Goal: Complete application form: Complete application form

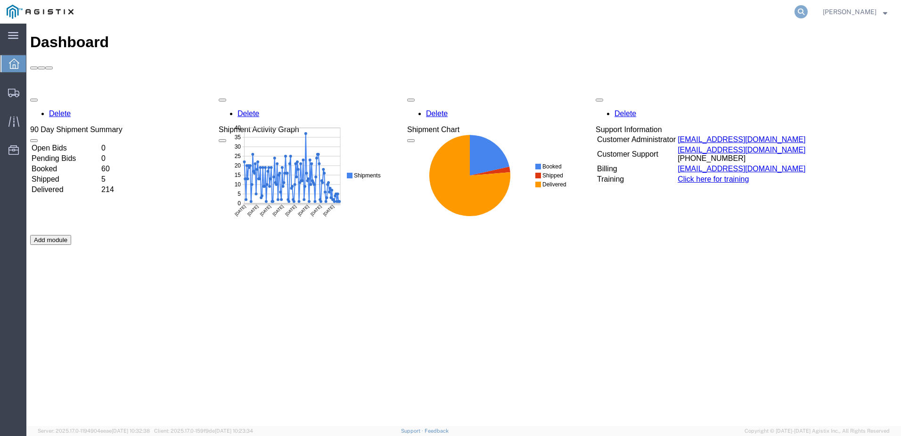
click at [808, 15] on icon at bounding box center [801, 11] width 13 height 13
click at [608, 11] on input "search" at bounding box center [651, 11] width 287 height 23
type input "a"
paste input "56174697"
type input "56174697"
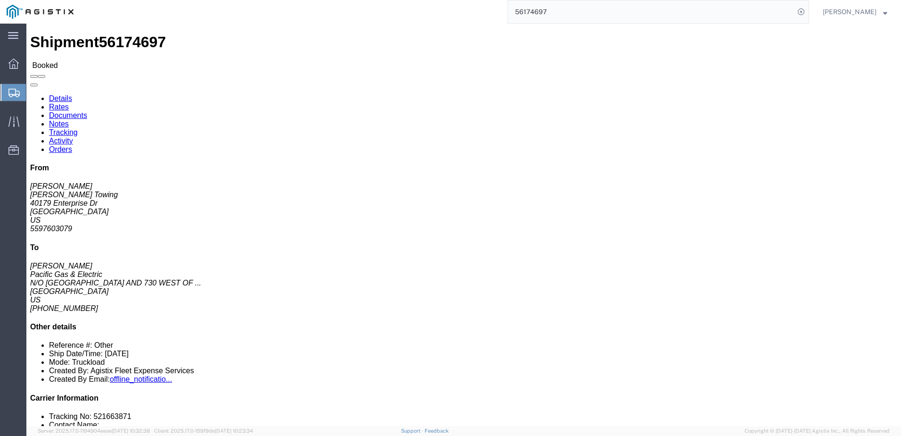
click span
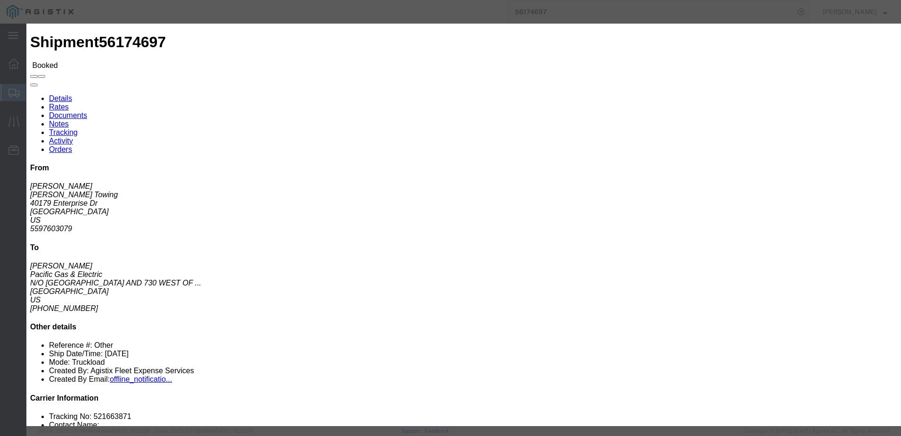
click input "text"
type input "asequeira@epplerinc.com"
click label "PGE Fleet Bill Of Lading"
click input "PGE Fleet Bill Of Lading"
checkbox input "true"
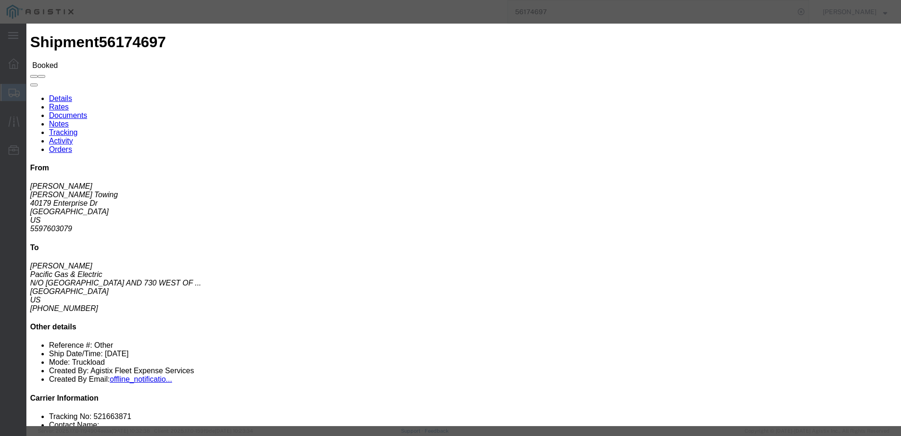
click button "Send"
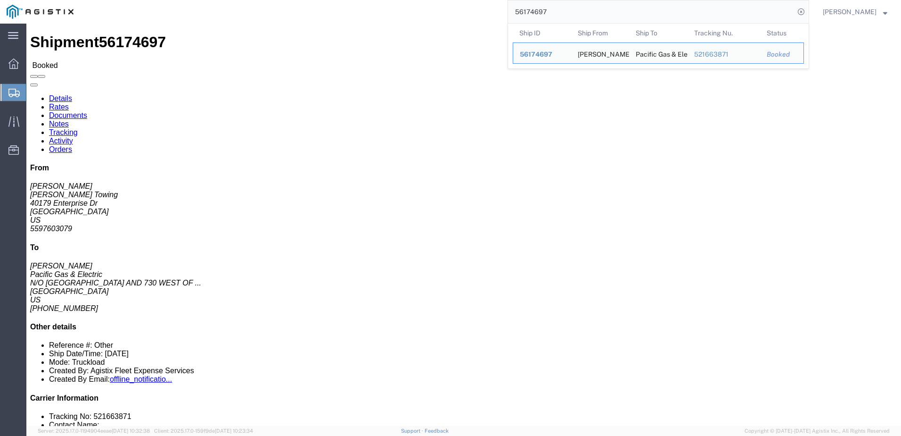
drag, startPoint x: 592, startPoint y: 14, endPoint x: 514, endPoint y: 8, distance: 78.0
click at [514, 8] on div "56174697 Ship ID Ship From Ship To Tracking Nu. Status Ship ID 56174697 Ship Fr…" at bounding box center [444, 12] width 729 height 24
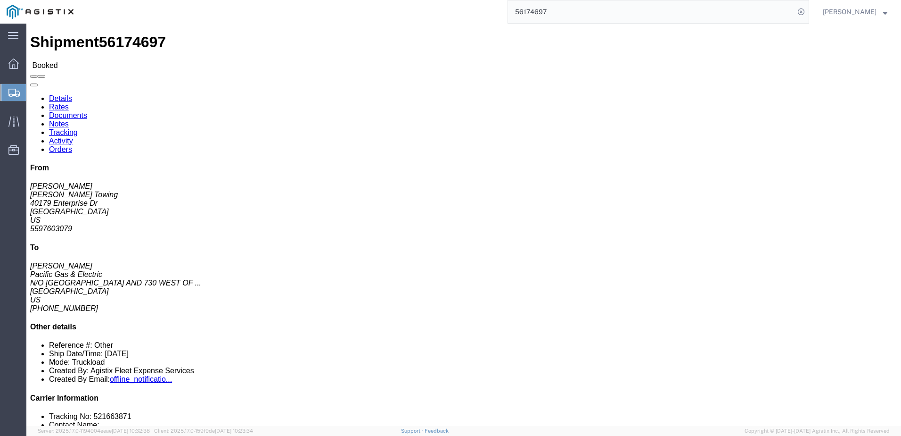
paste input "254562"
type input "56254562"
click span
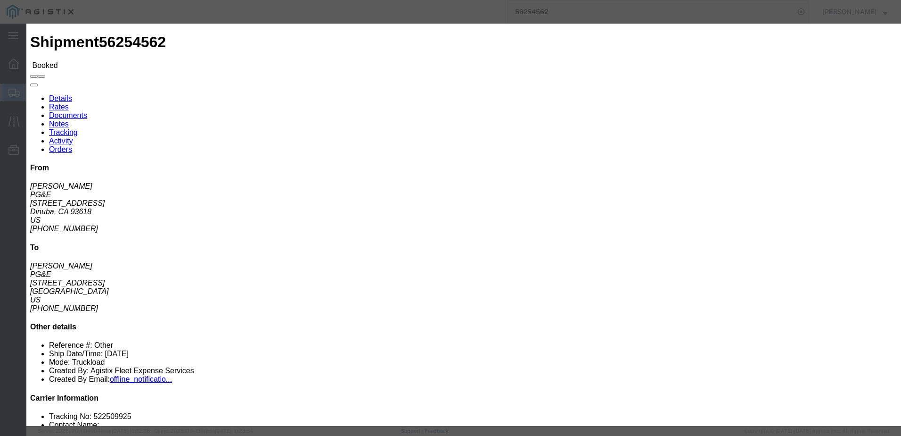
click input "text"
type input "jrb.325@live.com"
click input "PGE Fleet Bill Of Lading"
checkbox input "true"
click button "Send"
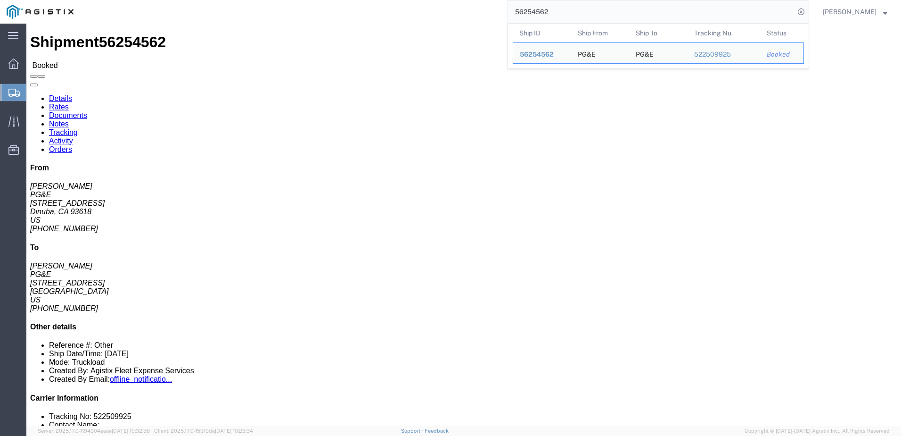
drag, startPoint x: 571, startPoint y: 9, endPoint x: 515, endPoint y: 7, distance: 56.1
click at [515, 7] on div "56254562 Ship ID Ship From Ship To Tracking Nu. Status Ship ID 56254562 Ship Fr…" at bounding box center [444, 12] width 729 height 24
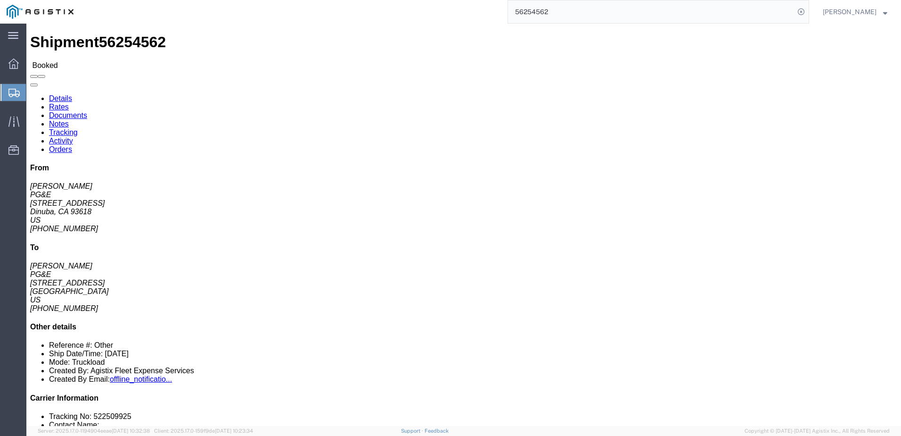
paste input "24772500"
type input "524772500"
click span
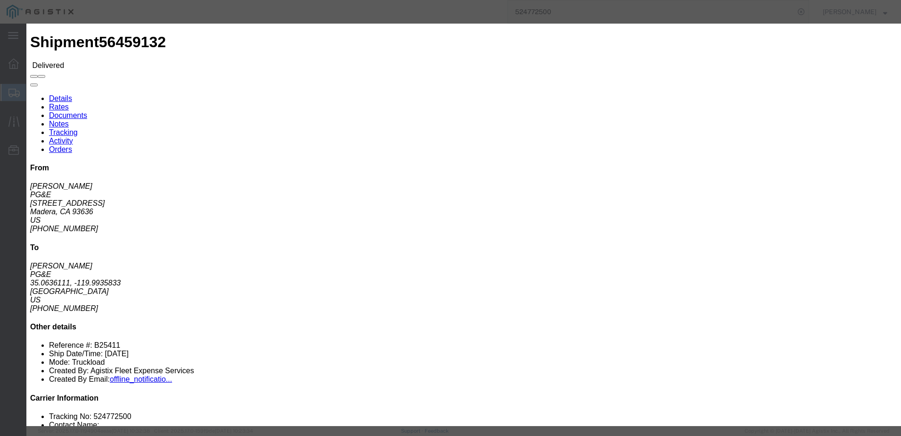
click input "text"
type input "mzarco@epplerinc.com"
click input "Send a copy to my email."
checkbox input "true"
click input "PGE Fleet Bill Of Lading"
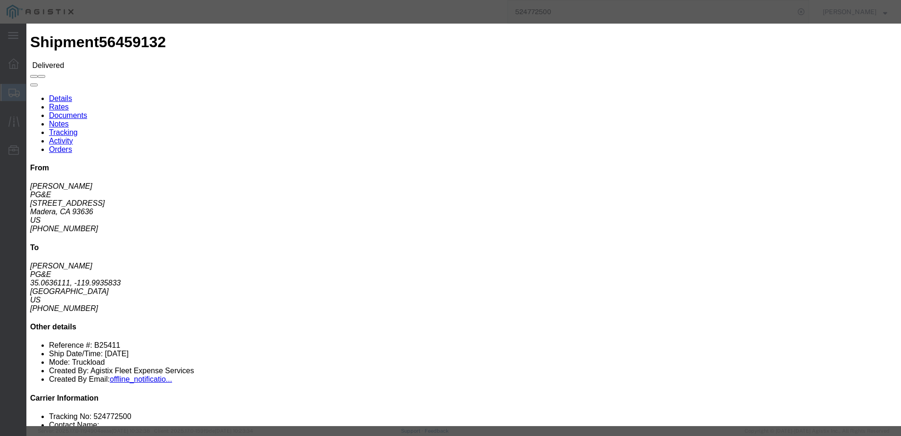
checkbox input "true"
click button "Send"
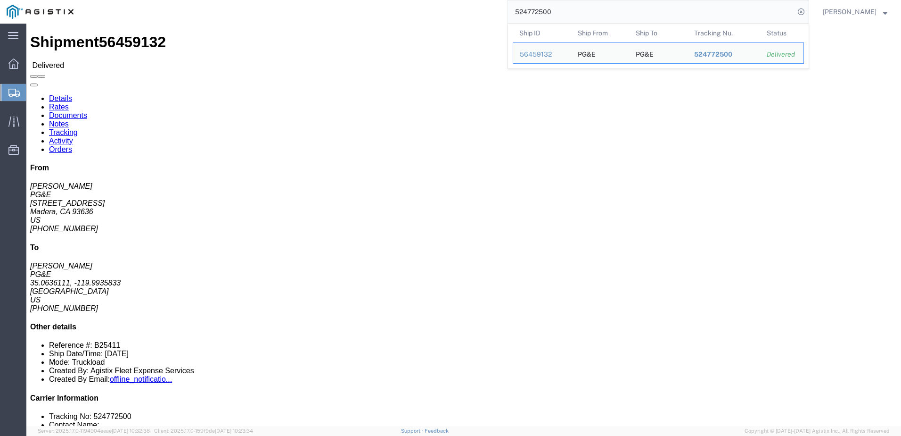
drag, startPoint x: 581, startPoint y: 12, endPoint x: 531, endPoint y: 12, distance: 49.5
click at [531, 12] on input "524772500" at bounding box center [651, 11] width 287 height 23
paste input "866447"
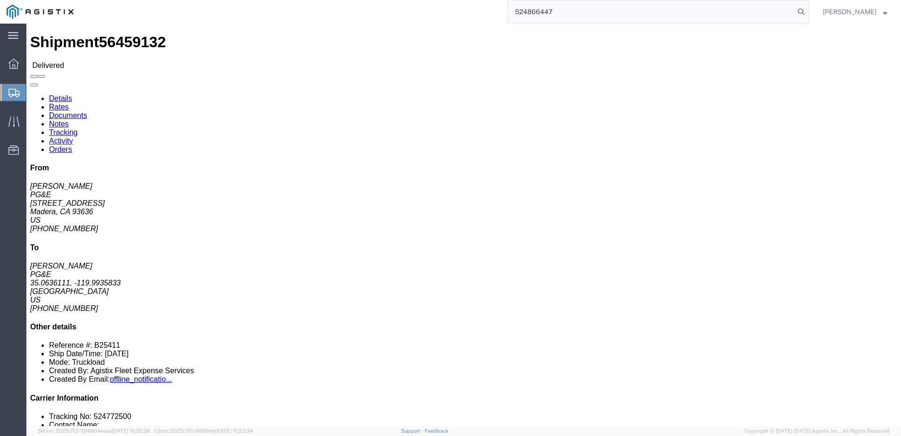
type input "524866447"
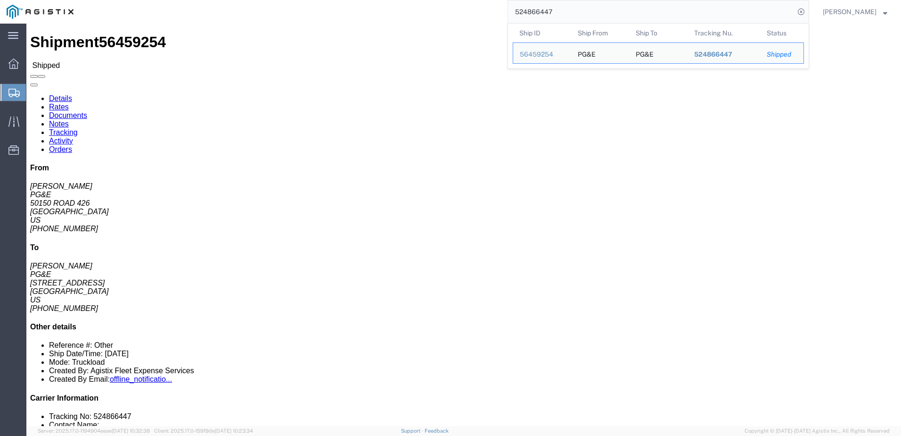
drag, startPoint x: 576, startPoint y: 11, endPoint x: 527, endPoint y: 8, distance: 48.6
click at [527, 8] on input "524866447" at bounding box center [651, 11] width 287 height 23
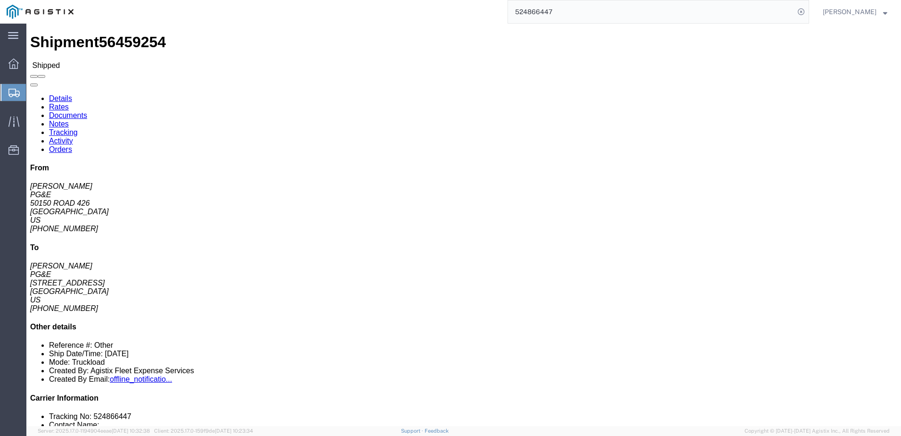
click span
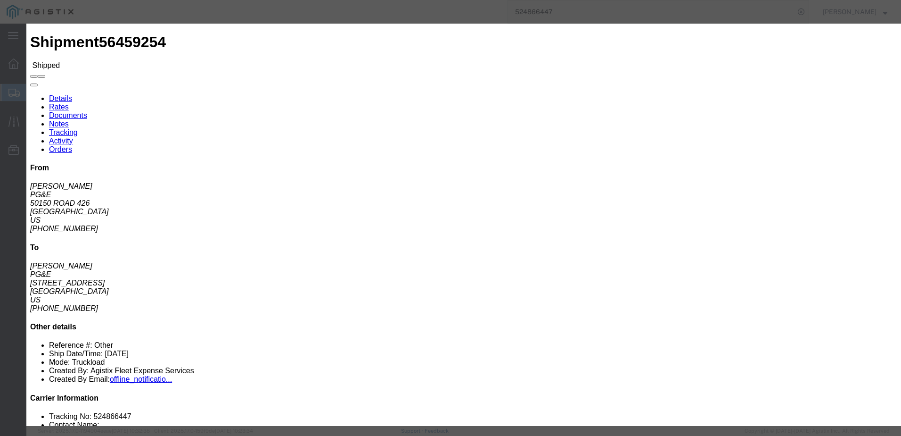
click input "text"
type input "dsmith@epplerinc.com"
click input "PGE Fleet Bill Of Lading"
checkbox input "true"
click button "Send"
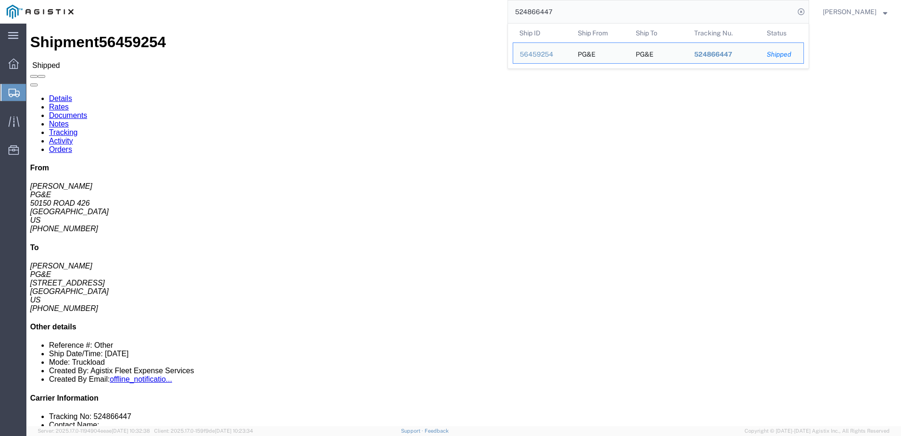
drag, startPoint x: 585, startPoint y: 13, endPoint x: 528, endPoint y: 8, distance: 56.8
click at [528, 8] on input "524866447" at bounding box center [651, 11] width 287 height 23
paste input "703"
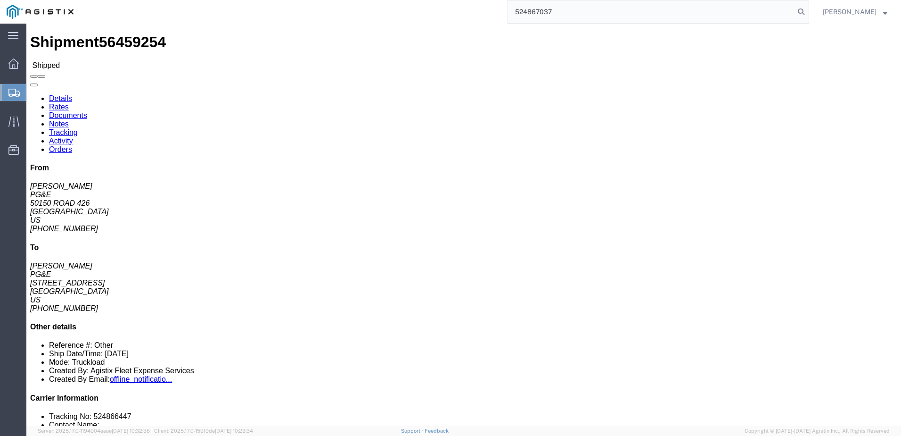
type input "524867037"
click span
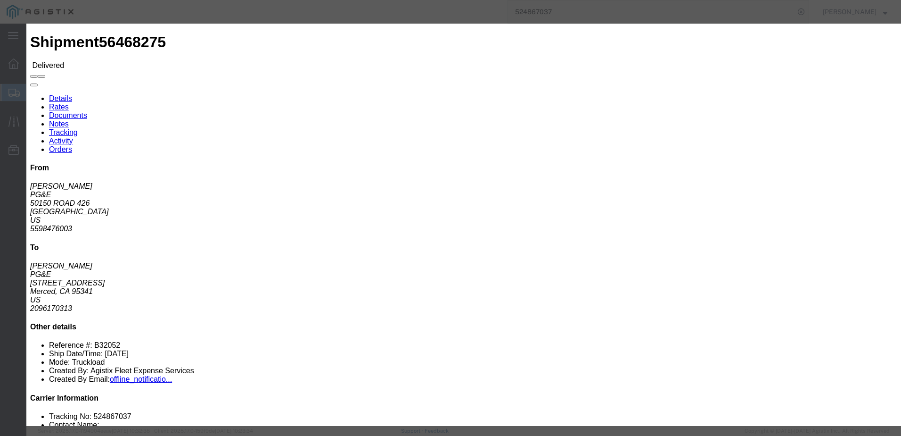
click input "text"
type input "dsmith@epplerinc.com"
click input "PGE Fleet Bill Of Lading"
checkbox input "true"
click button "Send"
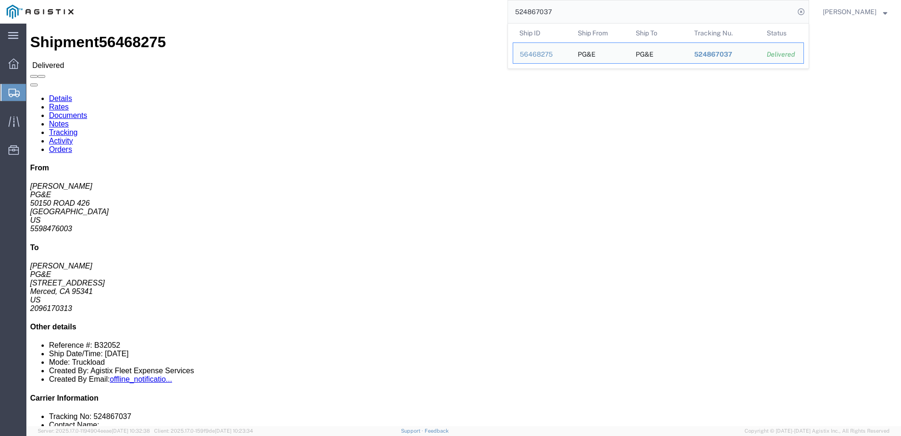
drag, startPoint x: 587, startPoint y: 15, endPoint x: 533, endPoint y: 16, distance: 53.7
click at [533, 15] on input "524867037" at bounding box center [651, 11] width 287 height 23
paste input "5213665"
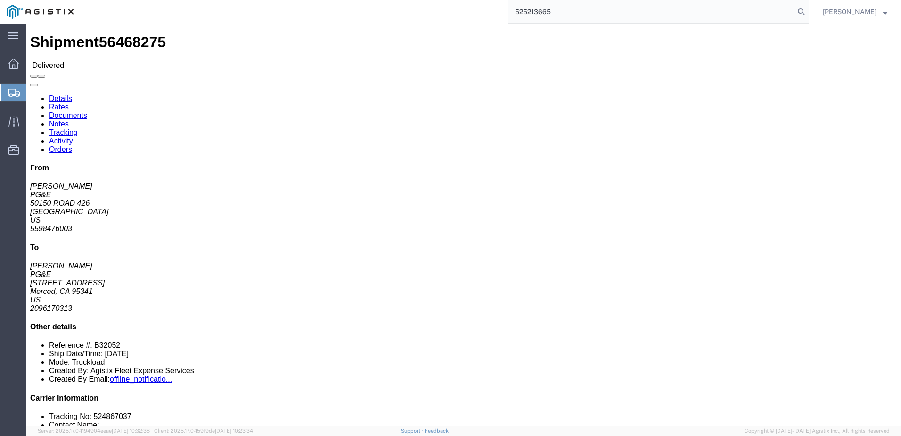
type input "525213665"
click span
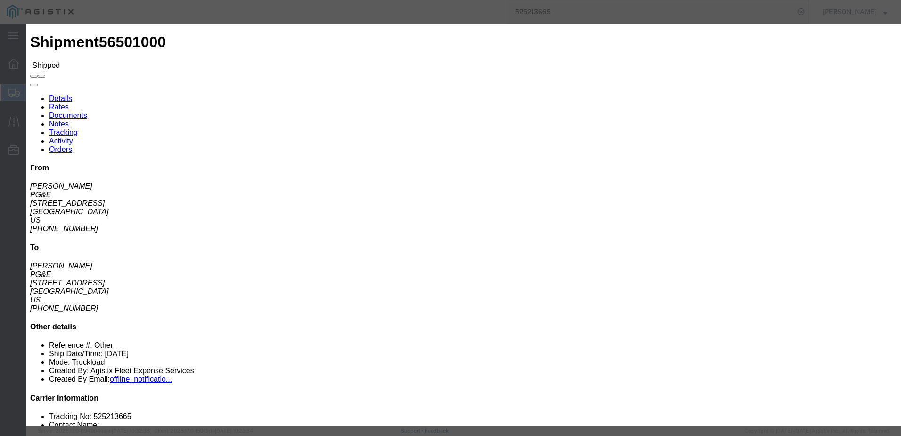
click input "text"
type input "dsequeira@epplerinc.com"
click input "PGE Fleet Bill Of Lading"
checkbox input "true"
click button "Send"
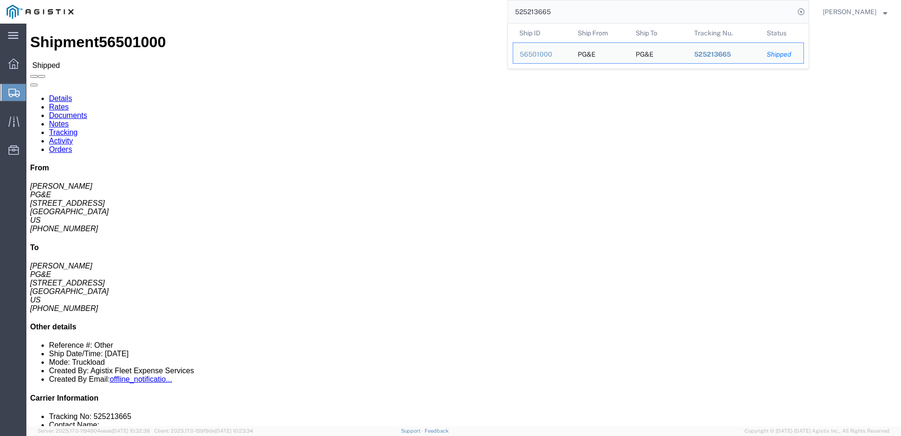
drag, startPoint x: 588, startPoint y: 9, endPoint x: 532, endPoint y: 11, distance: 56.1
click at [528, 11] on input "525213665" at bounding box center [651, 11] width 287 height 23
paste input "303842"
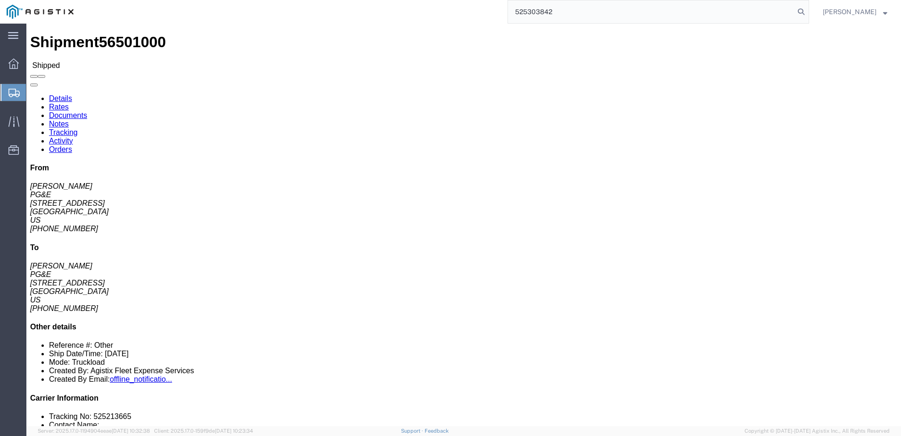
type input "525303842"
click span
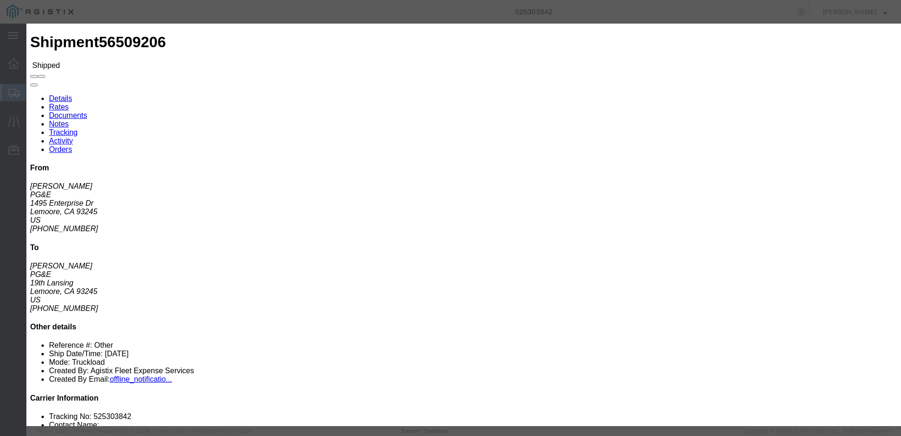
click input "text"
type input "dsith@epplerinc."
drag, startPoint x: 360, startPoint y: 77, endPoint x: 305, endPoint y: 77, distance: 54.7
type input "dsmith@epplerinc.com"
click input "PGE Fleet Bill Of Lading"
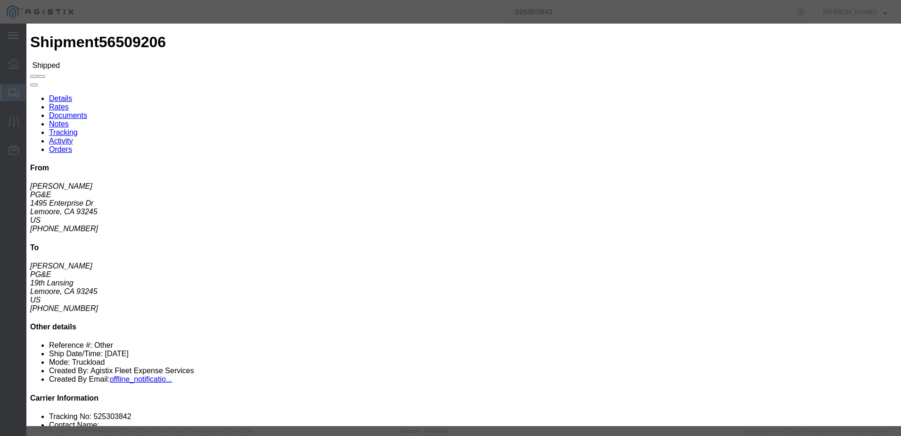
checkbox input "true"
click button "Send"
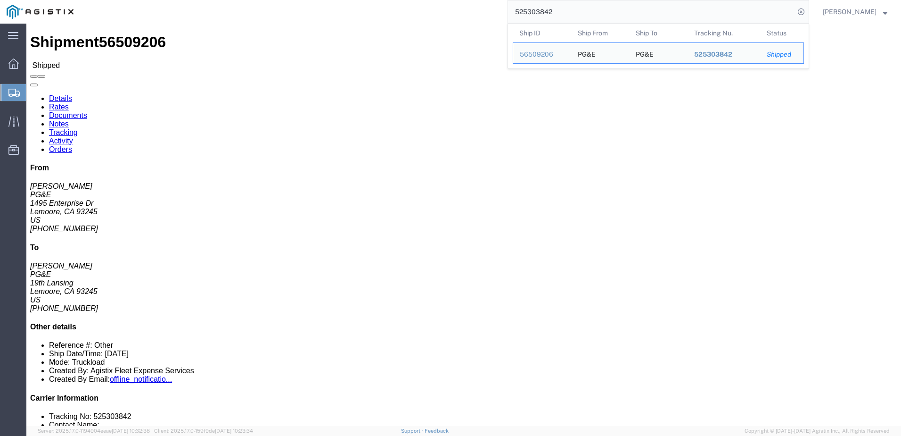
drag, startPoint x: 601, startPoint y: 16, endPoint x: 523, endPoint y: 12, distance: 78.3
click at [515, 11] on div "525303842 Ship ID Ship From Ship To Tracking Nu. Status Ship ID 56509206 Ship F…" at bounding box center [444, 12] width 729 height 24
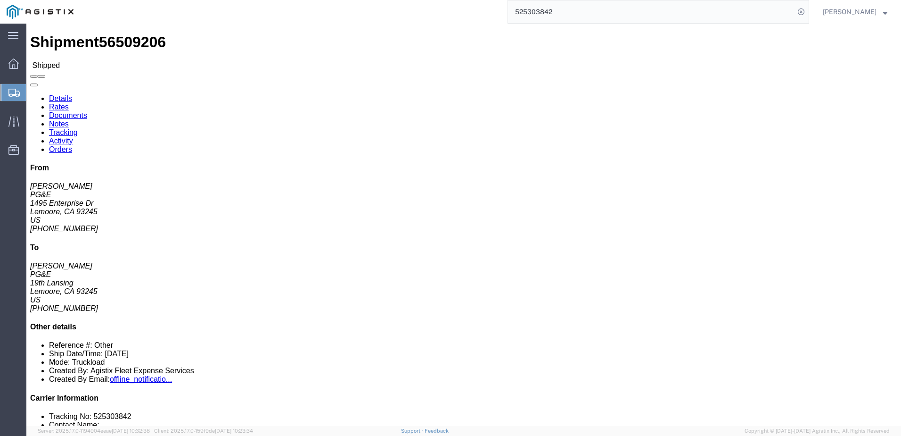
paste input "48501"
type input "525485012"
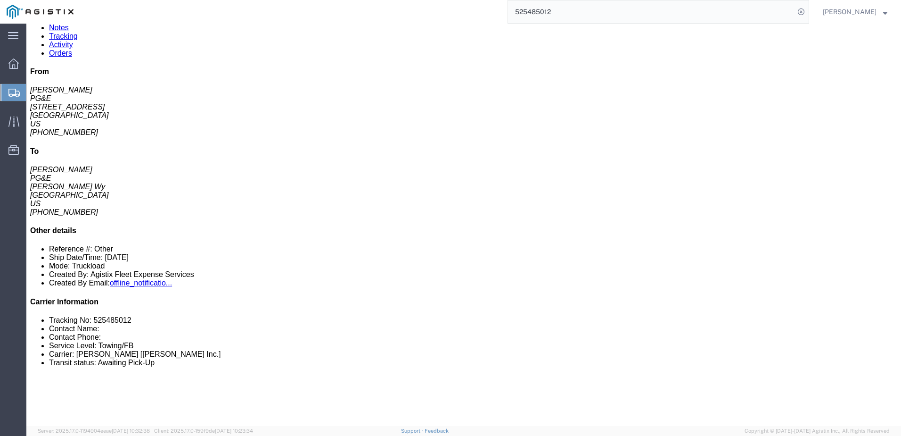
scroll to position [94, 0]
click span
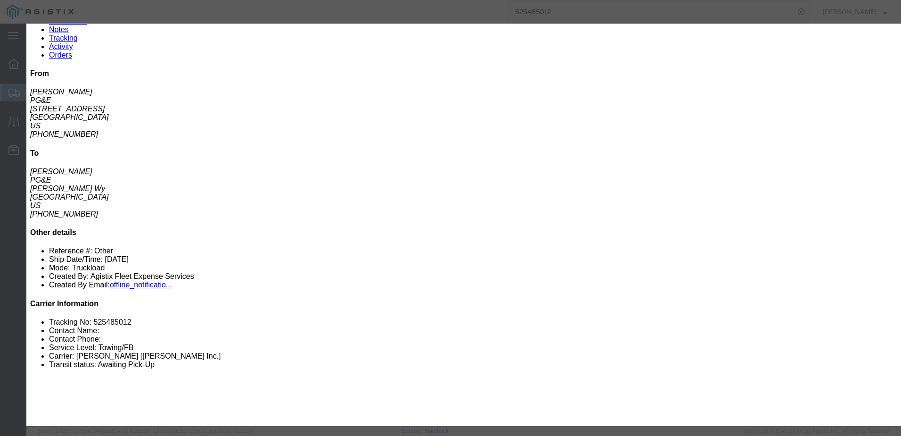
click input "text"
type input "dsmith@epplerinc.com"
click input "PGE Fleet Bill Of Lading"
checkbox input "true"
click button "Send"
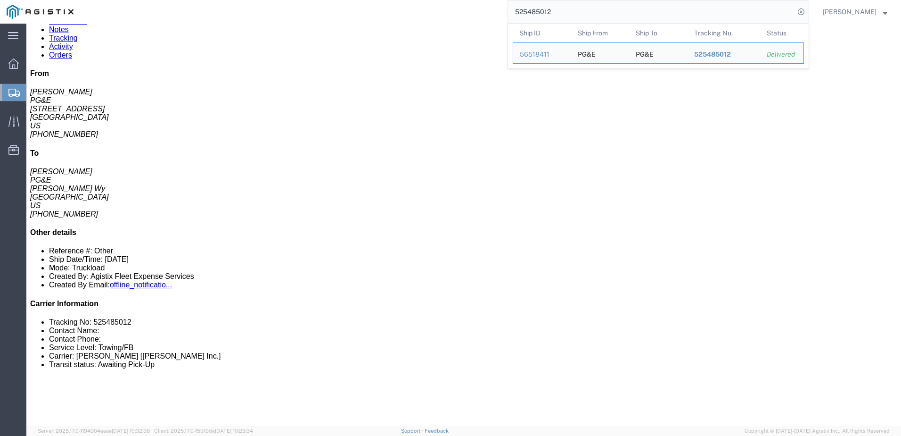
drag, startPoint x: 602, startPoint y: 9, endPoint x: 518, endPoint y: 11, distance: 84.9
click at [518, 11] on div "525485012 Ship ID Ship From Ship To Tracking Nu. Status Ship ID 56518411 Ship F…" at bounding box center [444, 12] width 729 height 24
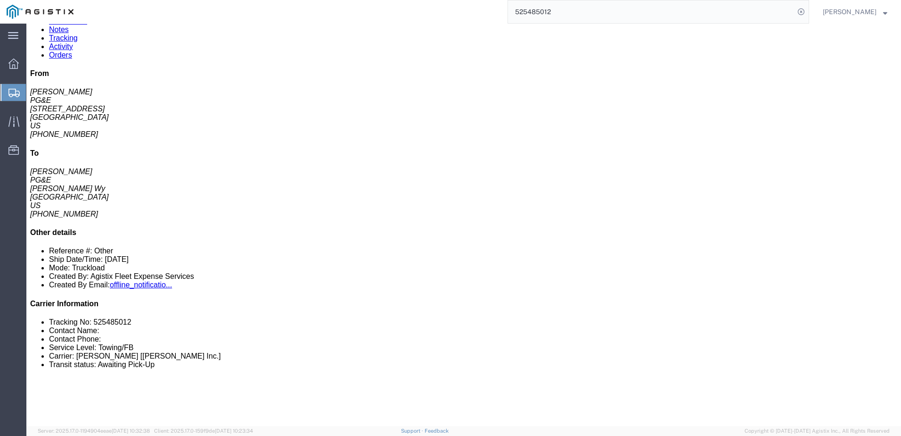
paste input "4727"
type input "525484727"
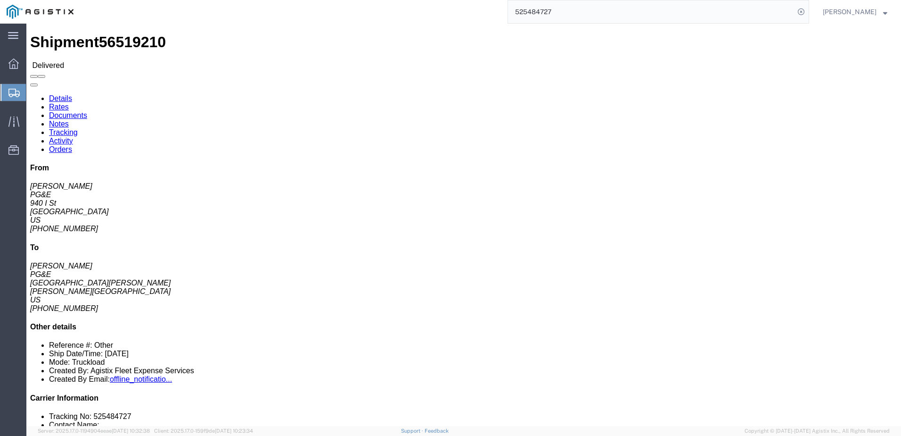
click span
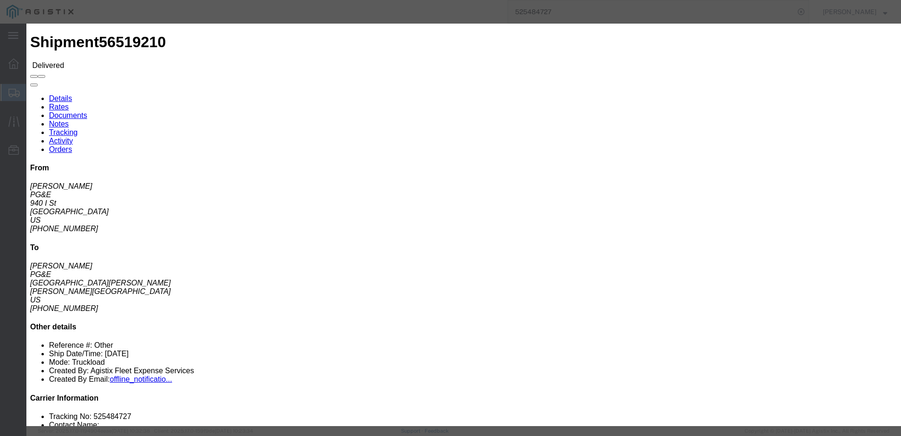
click input "text"
type input "dsmith@epplerinc.com"
click label "Send a copy to my email."
click input "Send a copy to my email."
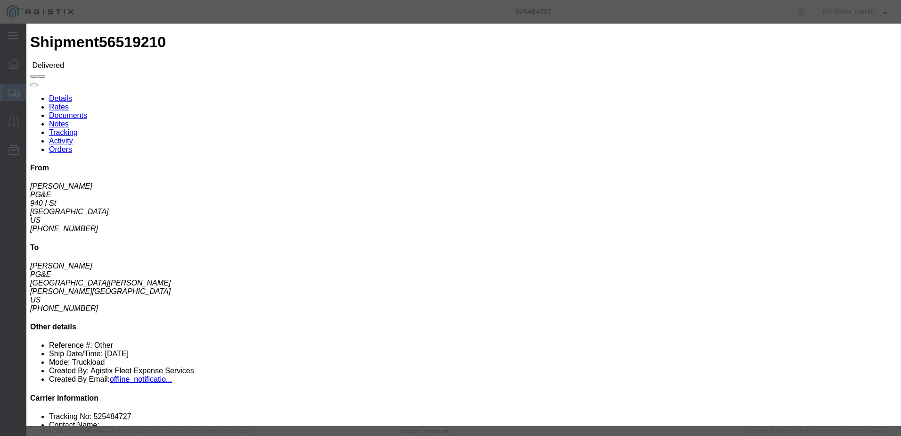
checkbox input "false"
click input "PGE Fleet Bill Of Lading"
checkbox input "true"
click button "Send"
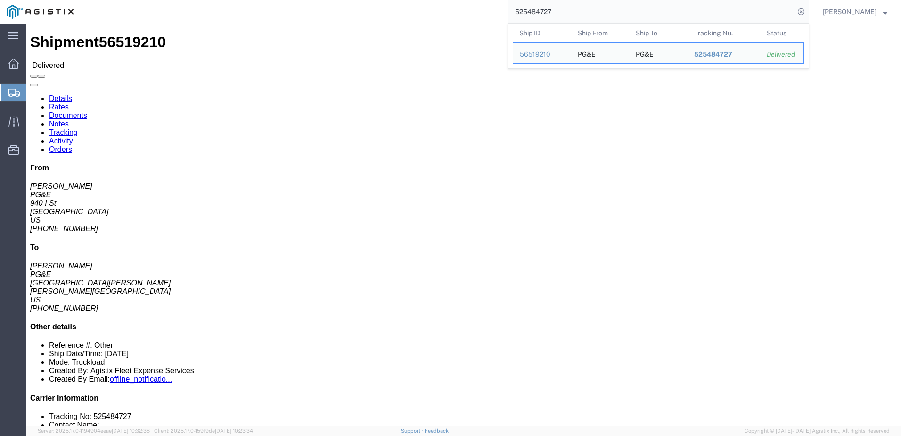
drag, startPoint x: 609, startPoint y: 9, endPoint x: 524, endPoint y: 3, distance: 86.0
click at [524, 3] on div "525484727 Ship ID Ship From Ship To Tracking Nu. Status Ship ID 56519210 Ship F…" at bounding box center [444, 12] width 729 height 24
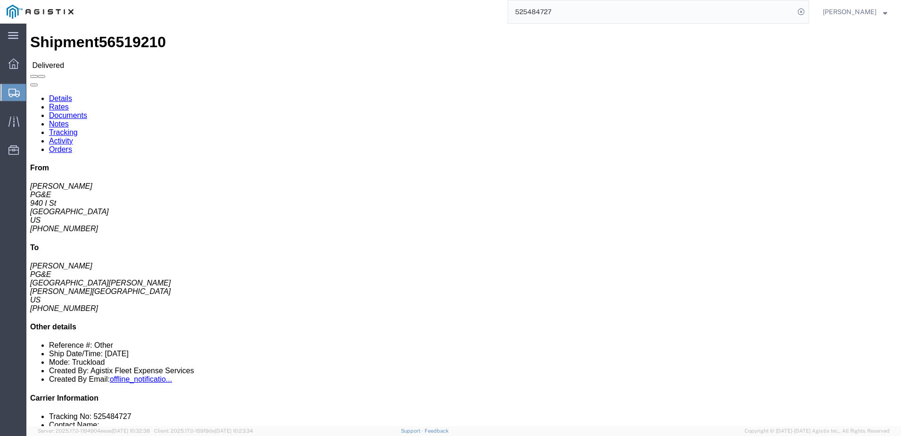
paste input "78831"
click link "Documents"
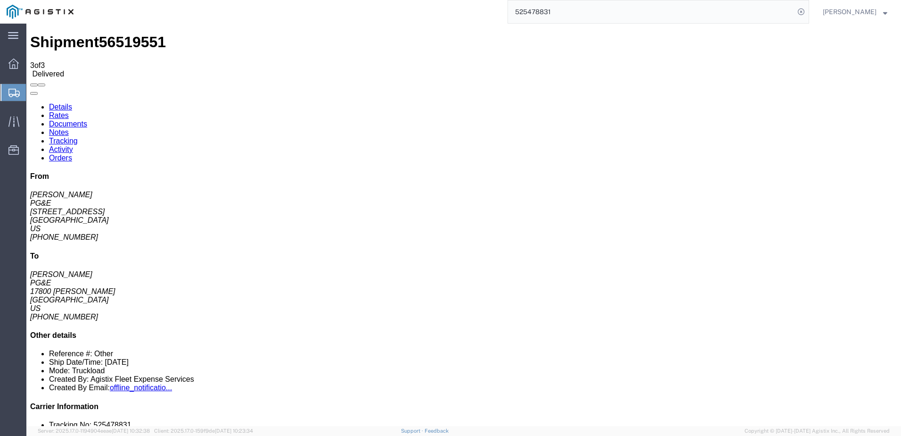
click at [62, 103] on link "Details" at bounding box center [60, 107] width 23 height 8
click link "Documents"
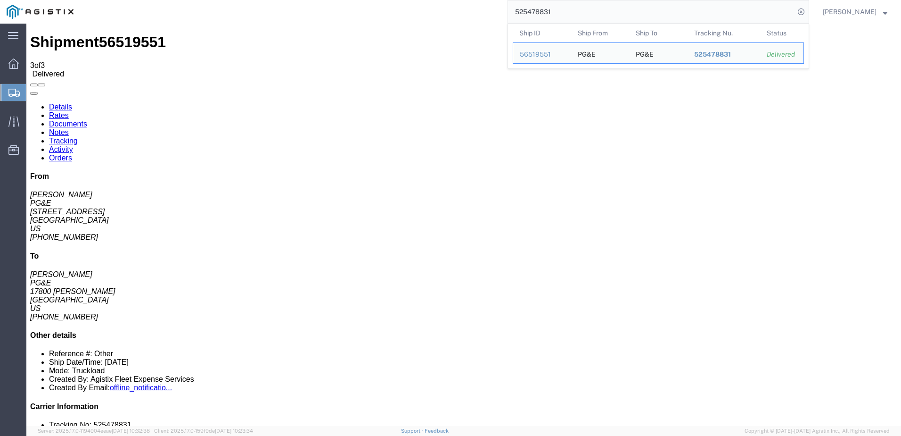
drag, startPoint x: 605, startPoint y: 13, endPoint x: 508, endPoint y: 7, distance: 97.3
click at [508, 7] on div "525478831 Ship ID Ship From Ship To Tracking Nu. Status Ship ID 56519551 Ship F…" at bounding box center [444, 12] width 729 height 24
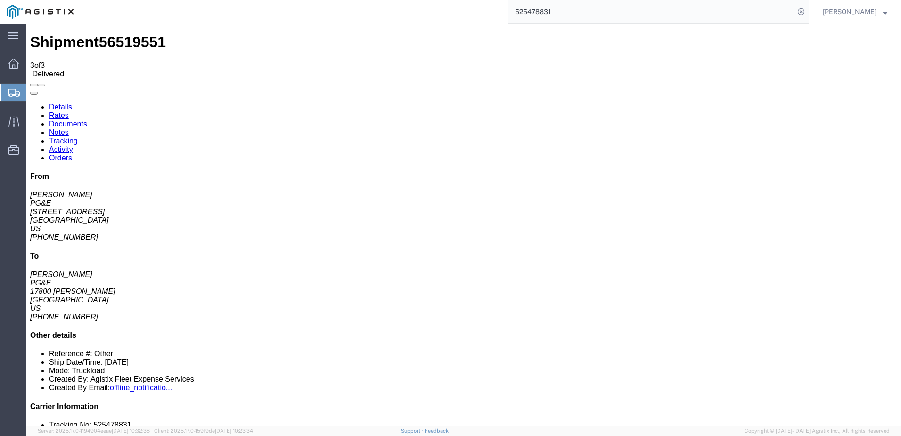
paste input "532474"
type input "525532474"
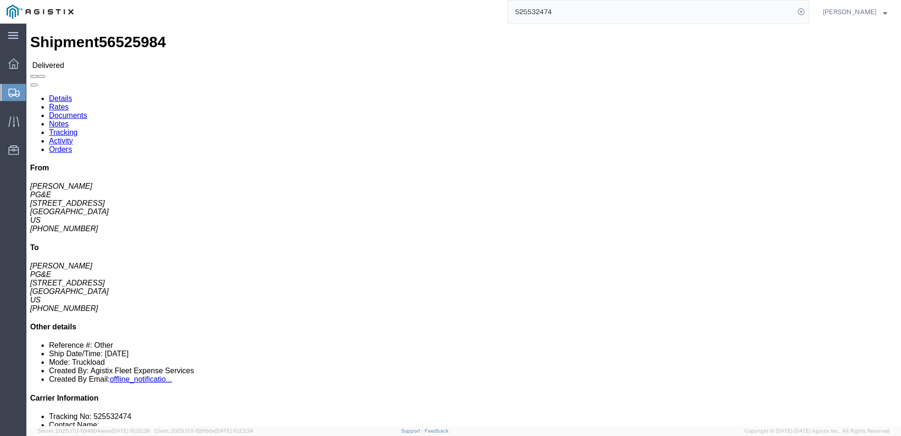
click link "Documents"
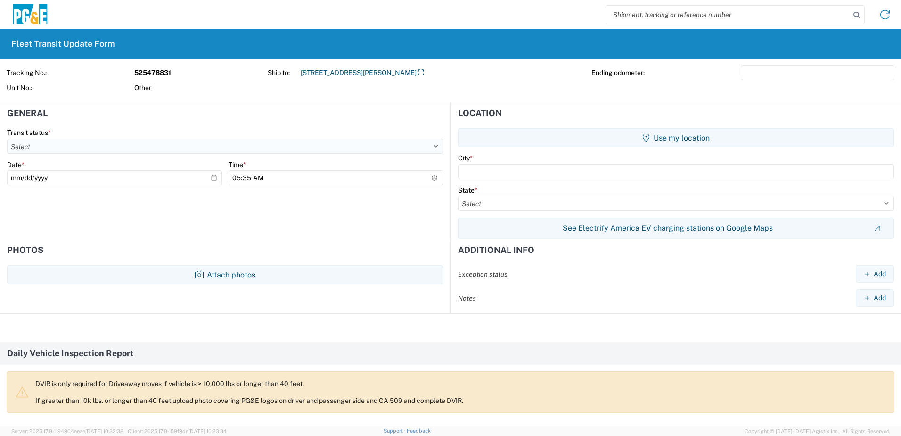
click at [51, 145] on select "Select Delivered Picked Up" at bounding box center [225, 146] width 436 height 15
select select "DELIVRED"
click at [7, 139] on select "Select Delivered Picked Up" at bounding box center [225, 146] width 436 height 15
click at [209, 179] on input "2025-08-20" at bounding box center [114, 177] width 215 height 15
type input "2025-08-15"
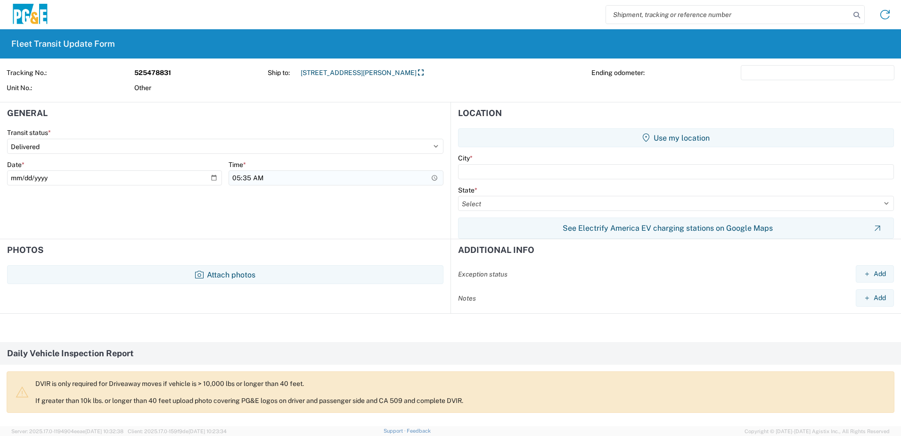
click at [284, 176] on input "05:35" at bounding box center [336, 177] width 215 height 15
click at [311, 222] on agx-form-section "General Transit status * Select Delivered Picked Up Date * 2025-08-15 Time * 05…" at bounding box center [225, 170] width 451 height 136
click at [430, 177] on input "05:35" at bounding box center [336, 177] width 215 height 15
type input "10:35"
click at [502, 174] on input "text" at bounding box center [676, 171] width 436 height 15
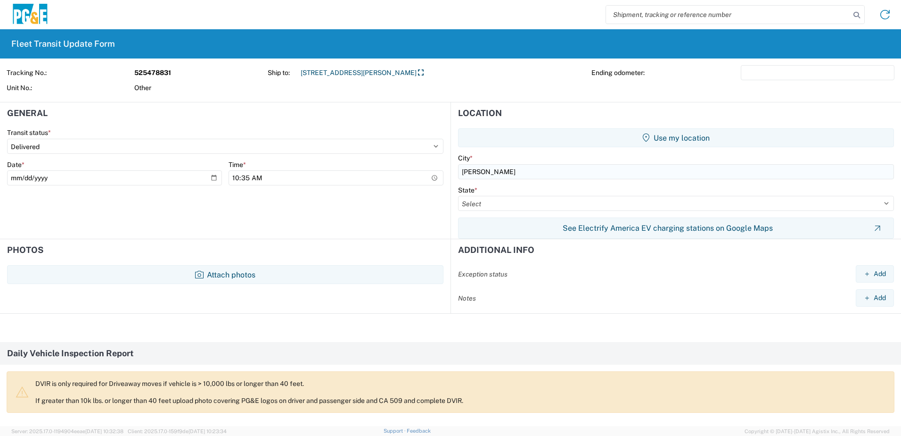
type input "Jamestown"
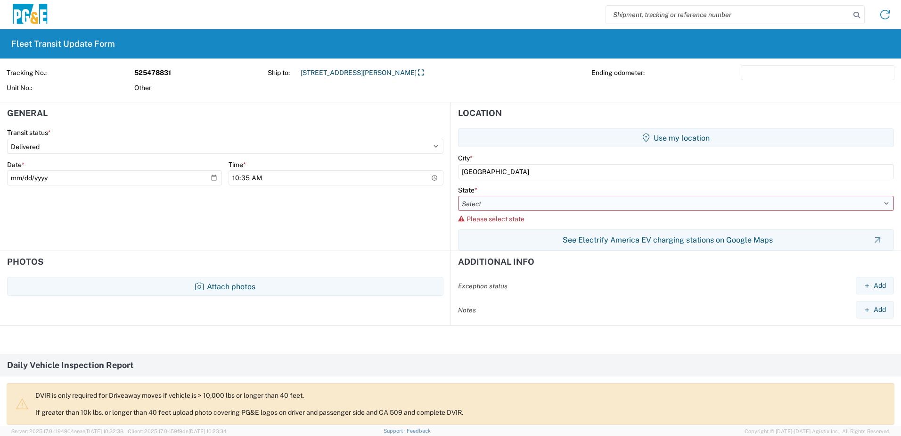
click at [493, 209] on select "Select Alabama Alaska Arizona Arkansas Armed Forces Americas Armed Forces Europ…" at bounding box center [676, 203] width 436 height 15
select select "CA"
click at [458, 196] on select "Select Alabama Alaska Arizona Arkansas Armed Forces Americas Armed Forces Europ…" at bounding box center [676, 203] width 436 height 15
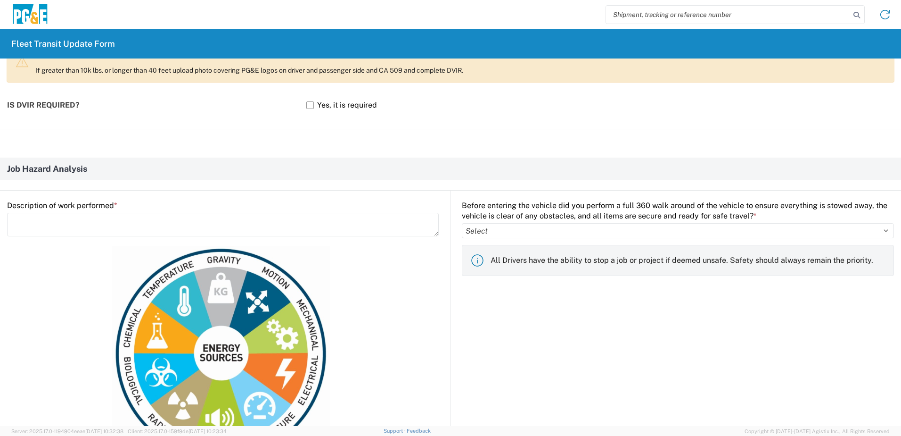
scroll to position [377, 0]
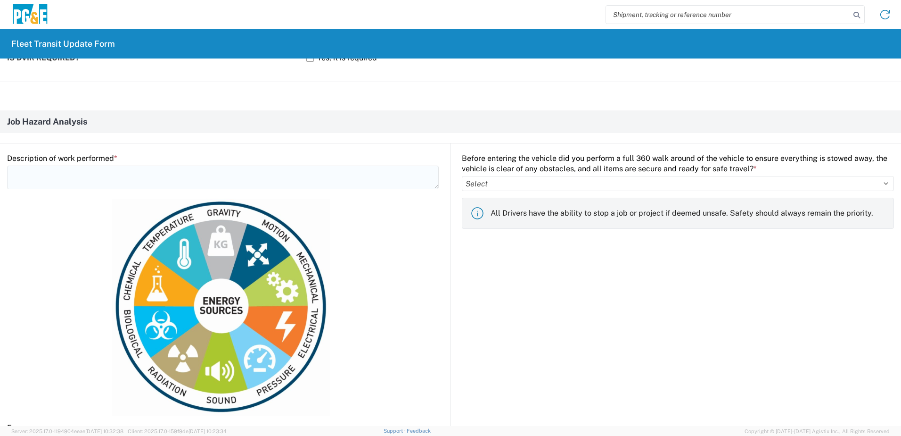
click at [86, 175] on textarea at bounding box center [223, 177] width 432 height 24
type textarea "Assist with hydro vac truck"
click at [493, 185] on select "Select Yes No" at bounding box center [678, 183] width 432 height 15
select select "yes"
click at [462, 176] on select "Select Yes No" at bounding box center [678, 183] width 432 height 15
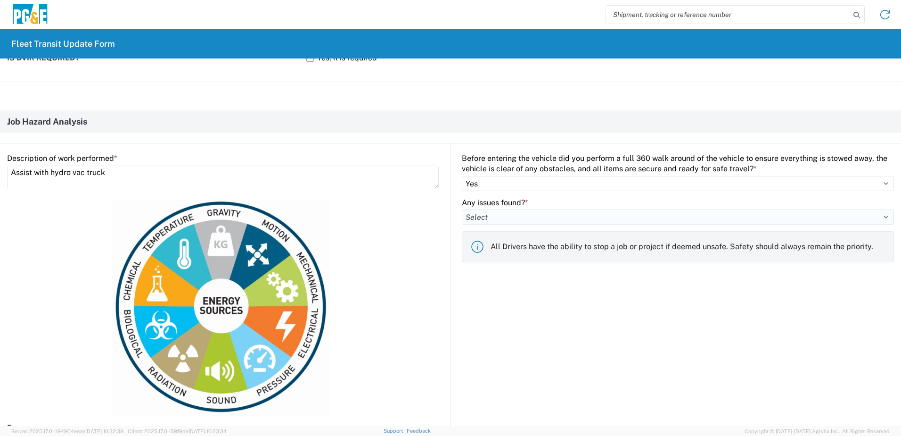
click at [491, 221] on select "Select Yes No" at bounding box center [678, 216] width 432 height 15
select select "no"
click at [462, 209] on select "Select Yes No" at bounding box center [678, 216] width 432 height 15
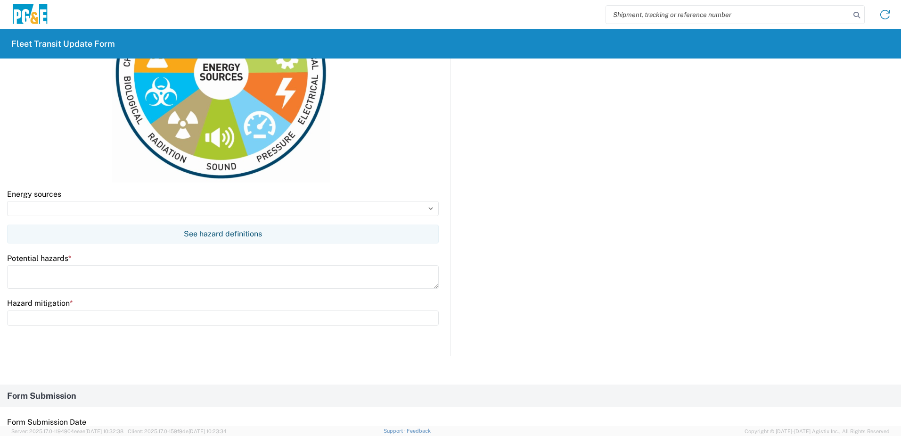
scroll to position [613, 0]
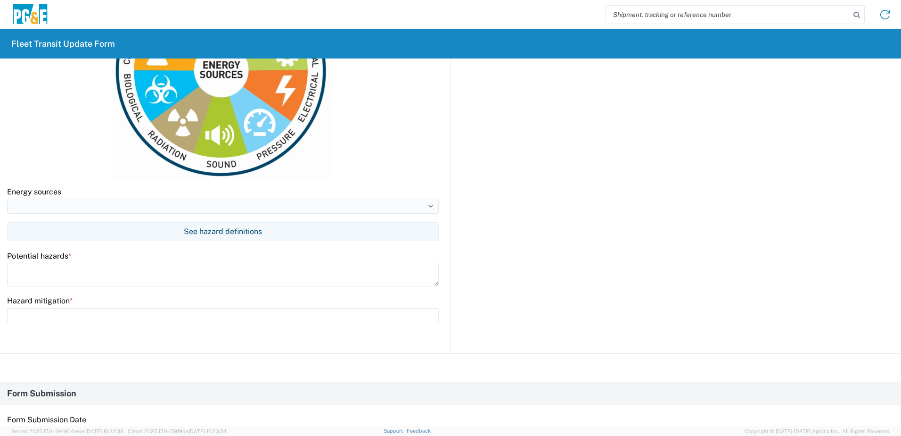
click at [79, 204] on input at bounding box center [223, 205] width 432 height 15
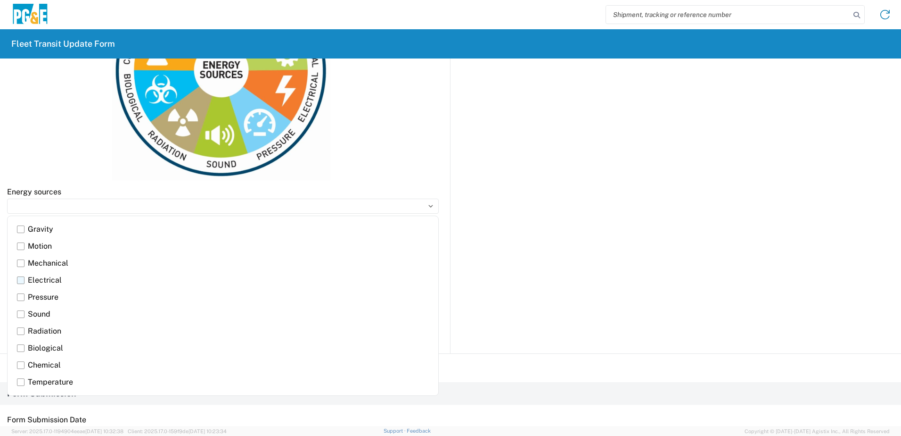
click at [21, 281] on label "Electrical" at bounding box center [223, 280] width 412 height 17
click at [0, 0] on input "Electrical" at bounding box center [0, 0] width 0 height 0
click at [23, 246] on label "Motion" at bounding box center [223, 246] width 412 height 17
click at [0, 0] on input "Motion" at bounding box center [0, 0] width 0 height 0
click at [20, 279] on label "Electrical" at bounding box center [223, 280] width 412 height 17
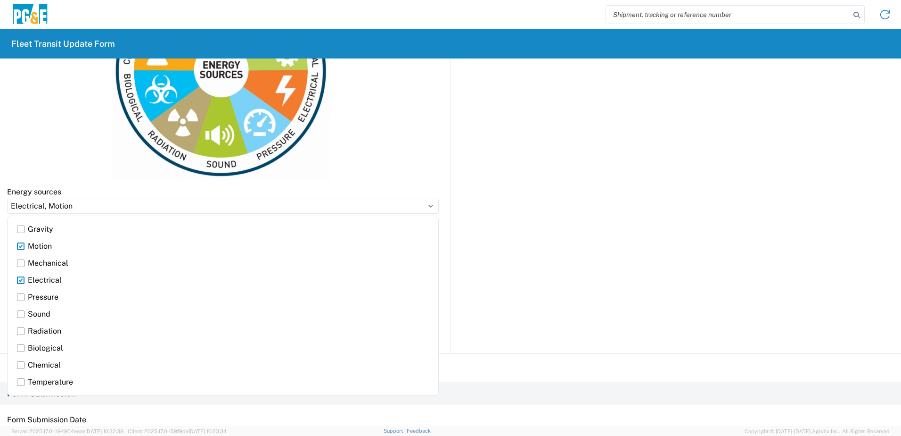
click at [0, 0] on input "Electrical" at bounding box center [0, 0] width 0 height 0
click at [22, 315] on label "Sound" at bounding box center [223, 313] width 412 height 17
click at [0, 0] on input "Sound" at bounding box center [0, 0] width 0 height 0
type input "Motion, Sound"
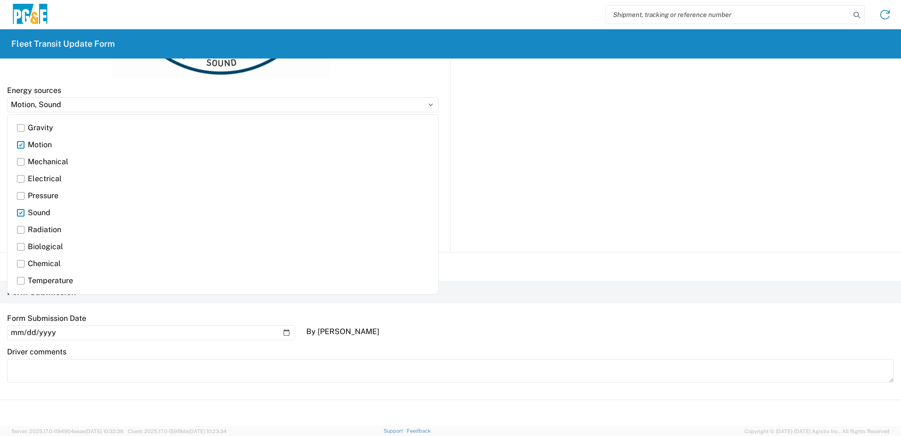
scroll to position [704, 0]
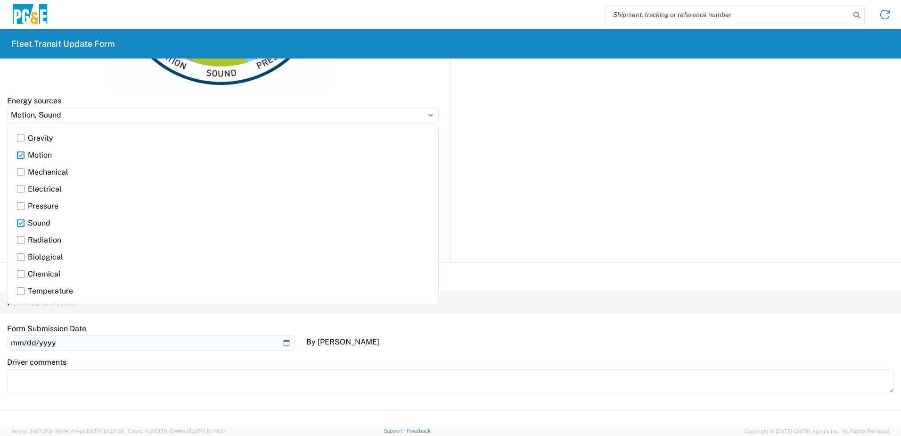
click at [114, 335] on input "2025-08-20" at bounding box center [151, 342] width 288 height 15
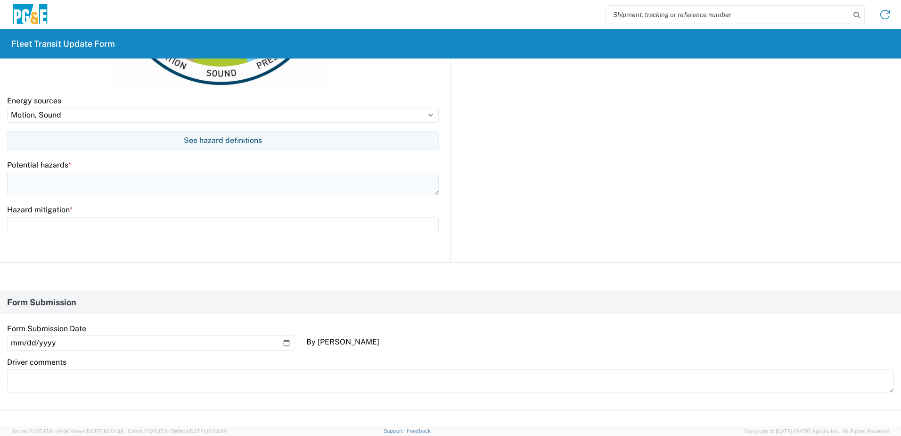
click at [99, 188] on textarea at bounding box center [223, 184] width 432 height 24
drag, startPoint x: 89, startPoint y: 180, endPoint x: 66, endPoint y: 181, distance: 22.2
click at [66, 181] on textarea "Loud noise and moving particles" at bounding box center [223, 184] width 432 height 24
type textarea "Loud noise and flying particles"
click at [68, 222] on input "text" at bounding box center [223, 224] width 432 height 15
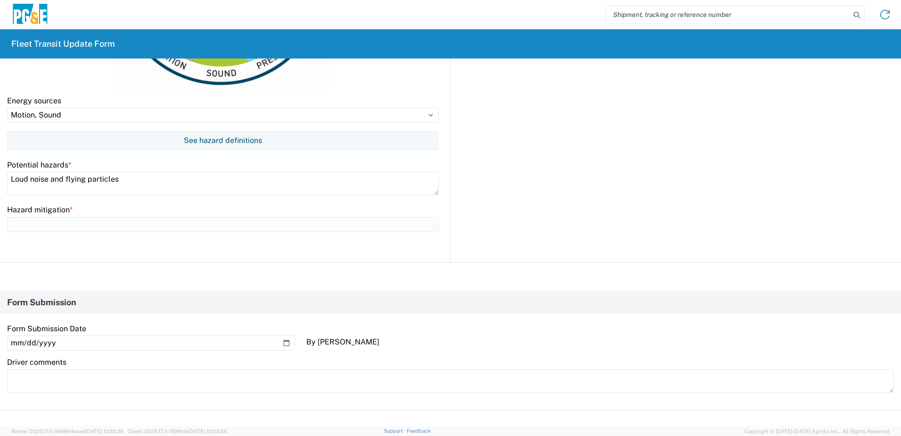
type input "Wear PPE, use a spotter and awareness of where hands and feet are"
drag, startPoint x: 123, startPoint y: 183, endPoint x: 64, endPoint y: 181, distance: 59.0
click at [64, 181] on textarea "Loud noise and flying particles" at bounding box center [223, 184] width 432 height 24
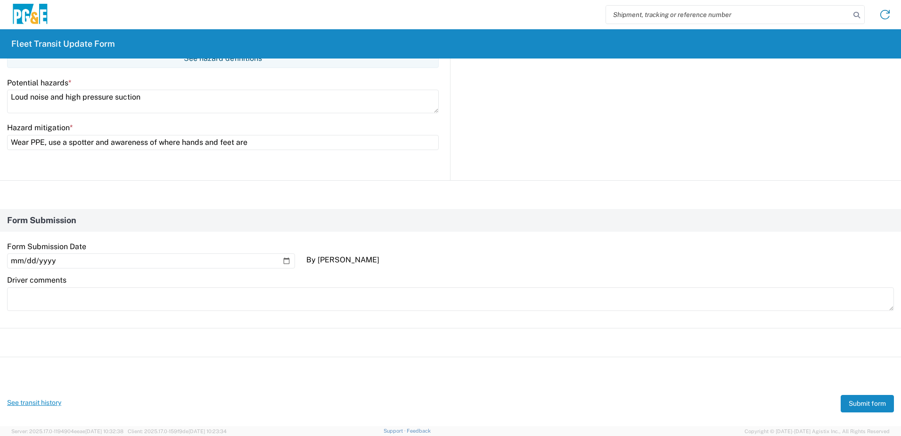
scroll to position [798, 0]
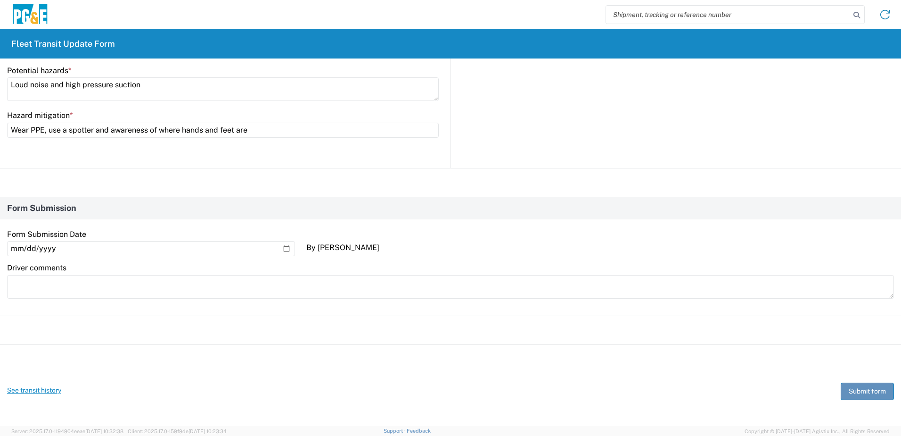
type textarea "Loud noise and high pressure suction"
click at [858, 392] on button "Submit form" at bounding box center [867, 390] width 53 height 17
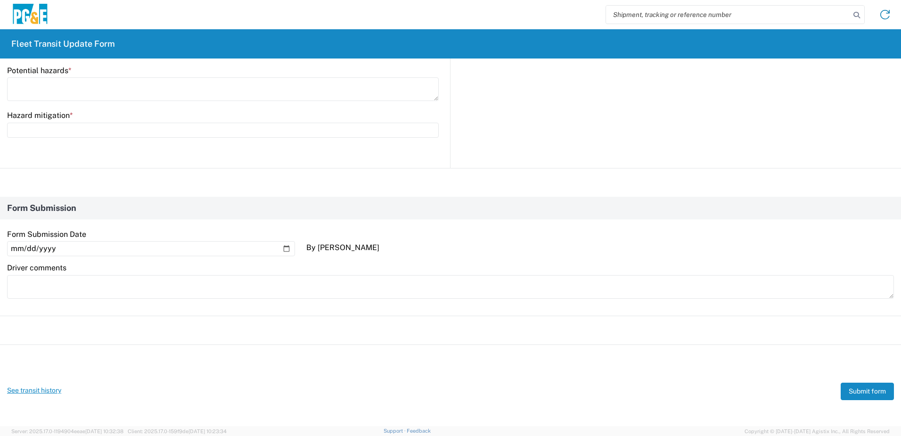
scroll to position [0, 0]
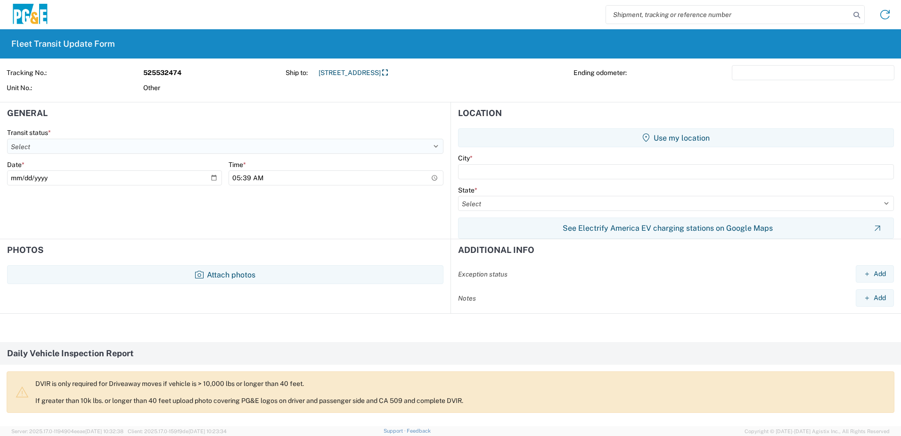
click at [97, 148] on select "Select Delivered Picked Up" at bounding box center [225, 146] width 436 height 15
select select "DELIVRED"
click at [7, 139] on select "Select Delivered Picked Up" at bounding box center [225, 146] width 436 height 15
click at [188, 180] on input "2025-08-20" at bounding box center [114, 177] width 215 height 15
click at [205, 180] on input "2025-08-20" at bounding box center [114, 177] width 215 height 15
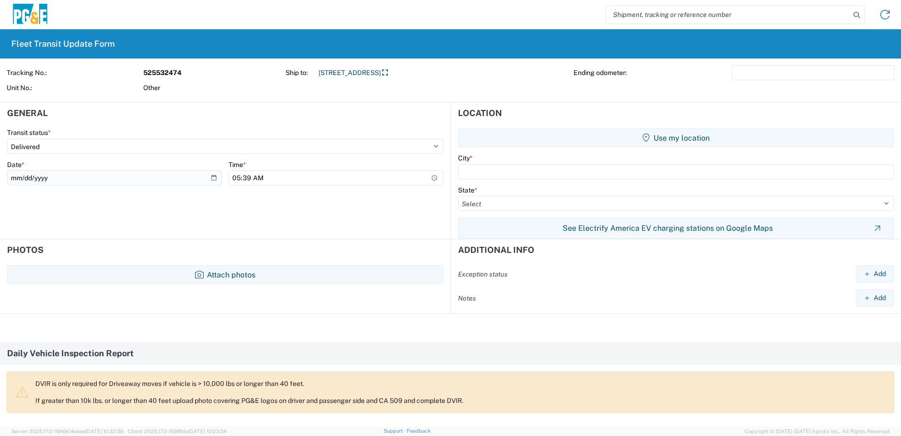
click at [211, 179] on input "2025-08-20" at bounding box center [114, 177] width 215 height 15
click at [68, 176] on input "2025-08-20" at bounding box center [114, 177] width 215 height 15
click at [211, 176] on input "2025-08-20" at bounding box center [114, 177] width 215 height 15
type input "2025-08-17"
click at [494, 173] on input "text" at bounding box center [676, 171] width 436 height 15
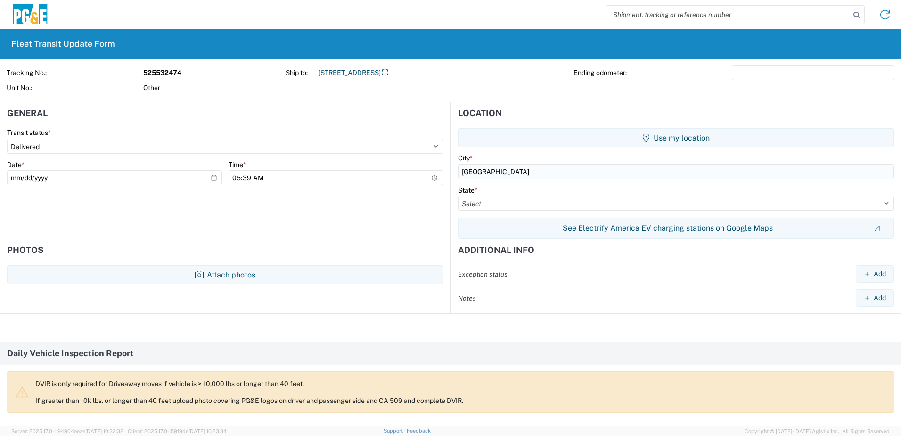
type input "Cold Springs"
click at [487, 207] on select "Select Alabama Alaska Arizona Arkansas Armed Forces Americas Armed Forces Europ…" at bounding box center [676, 203] width 436 height 15
select select "CA"
click at [458, 196] on select "Select Alabama Alaska Arizona Arkansas Armed Forces Americas Armed Forces Europ…" at bounding box center [676, 203] width 436 height 15
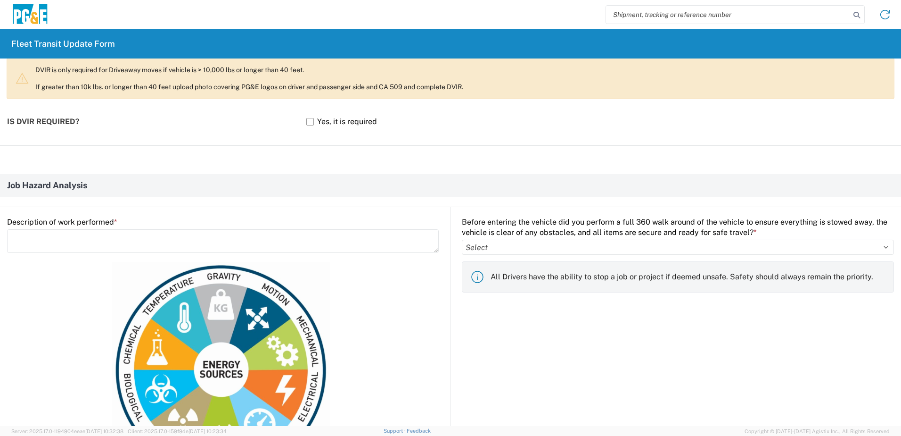
scroll to position [330, 0]
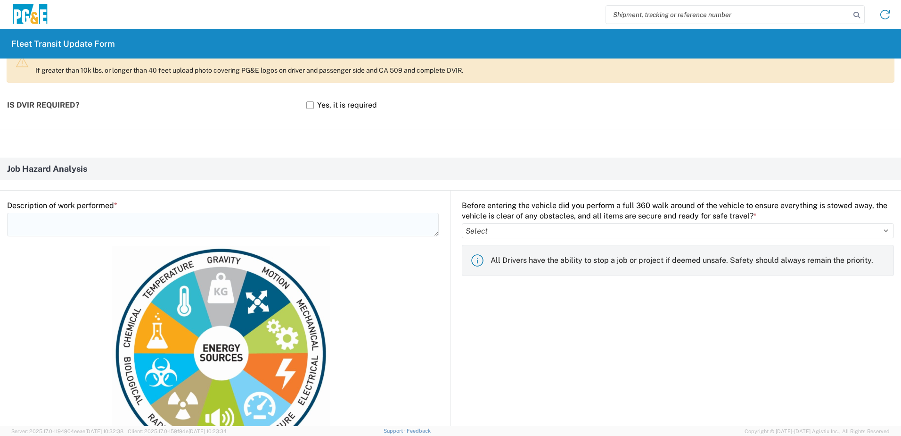
click at [97, 223] on textarea at bounding box center [223, 225] width 432 height 24
type textarea "Dig pole hole"
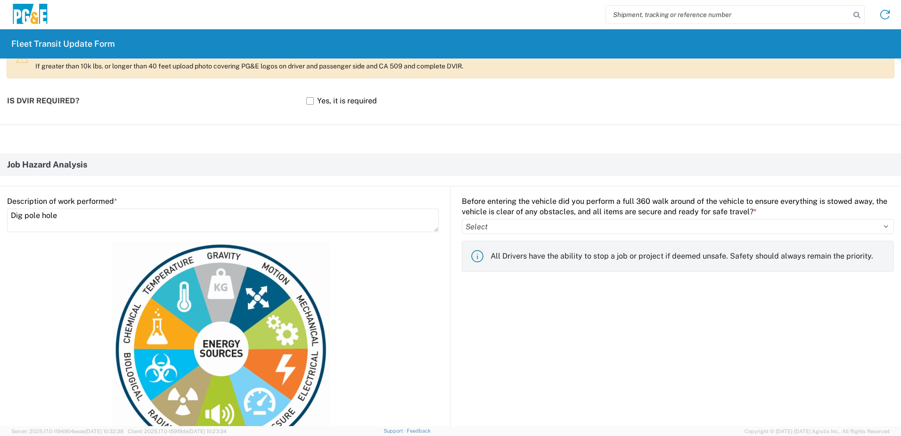
scroll to position [309, 0]
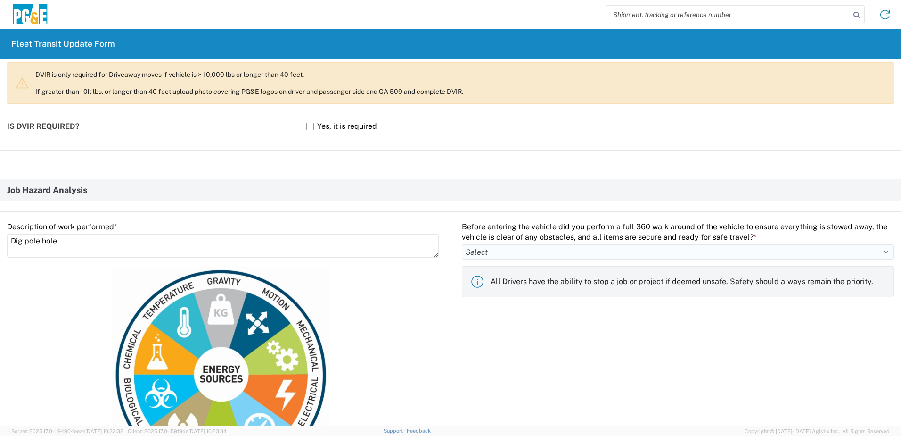
click at [495, 250] on select "Select Yes No" at bounding box center [678, 251] width 432 height 15
select select "yes"
click at [462, 244] on select "Select Yes No" at bounding box center [678, 251] width 432 height 15
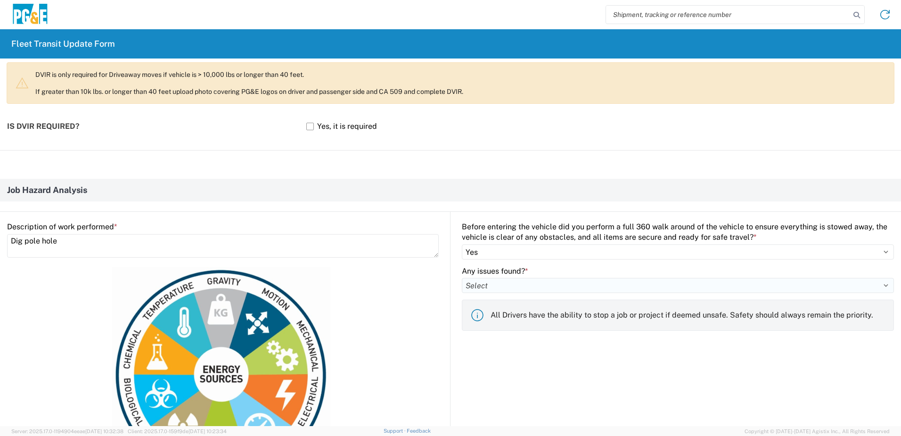
click at [490, 281] on select "Select Yes No" at bounding box center [678, 285] width 432 height 15
select select "no"
click at [462, 278] on select "Select Yes No" at bounding box center [678, 285] width 432 height 15
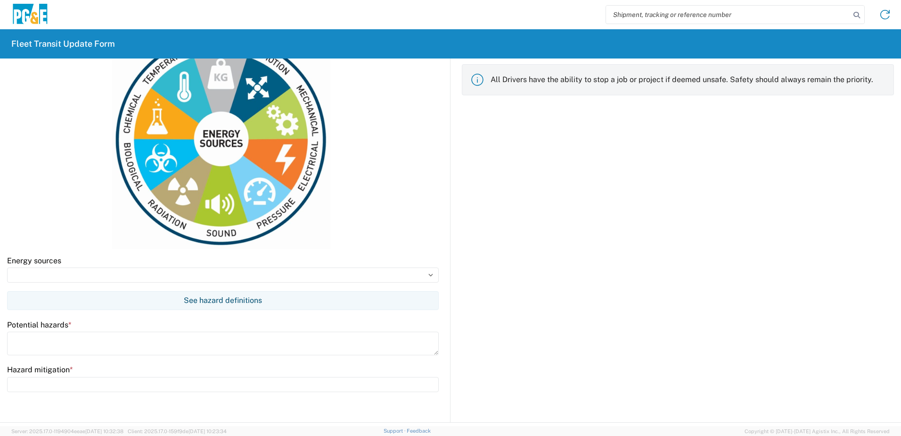
scroll to position [544, 0]
click at [19, 280] on input at bounding box center [223, 274] width 432 height 15
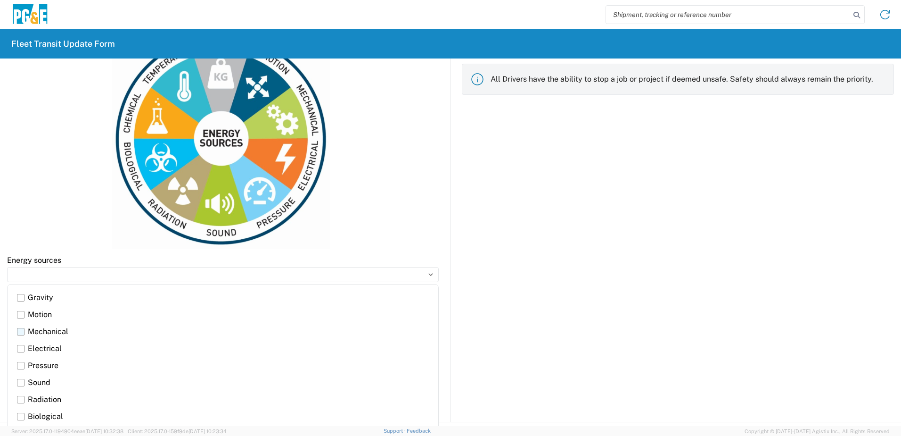
click at [20, 331] on label "Mechanical" at bounding box center [223, 331] width 412 height 17
click at [0, 0] on input "Mechanical" at bounding box center [0, 0] width 0 height 0
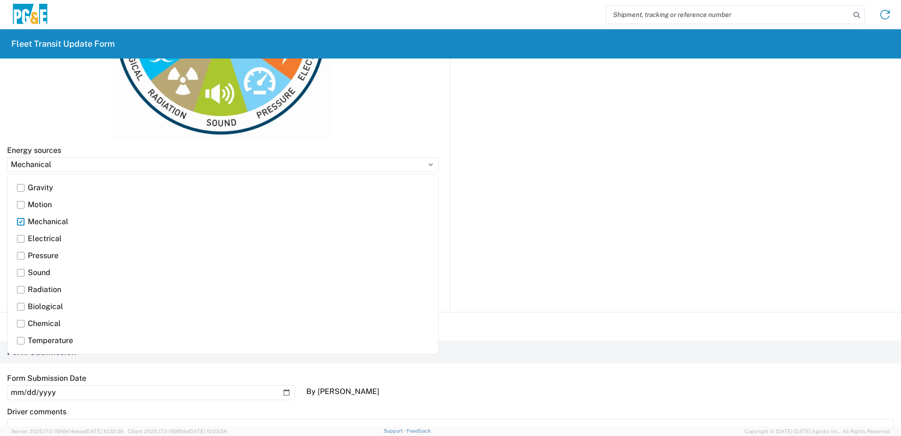
scroll to position [686, 0]
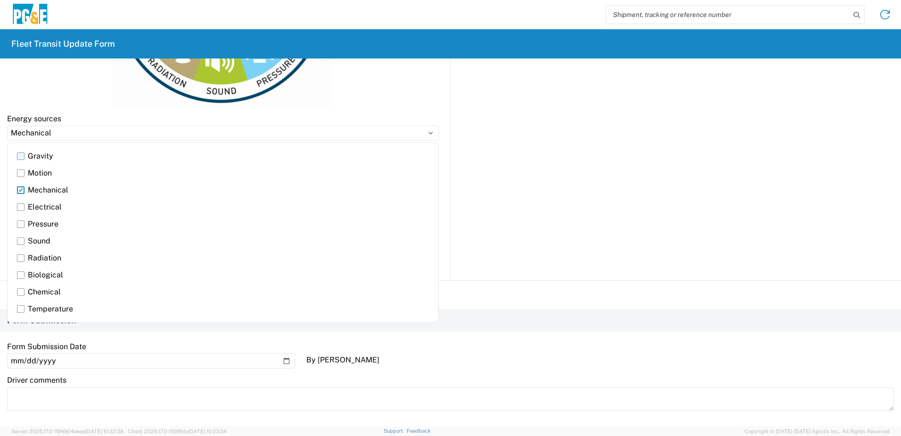
click at [20, 156] on label "Gravity" at bounding box center [223, 156] width 412 height 17
click at [0, 0] on input "Gravity" at bounding box center [0, 0] width 0 height 0
click at [21, 171] on label "Motion" at bounding box center [223, 173] width 412 height 17
click at [0, 0] on input "Motion" at bounding box center [0, 0] width 0 height 0
click at [19, 189] on label "Mechanical" at bounding box center [223, 189] width 412 height 17
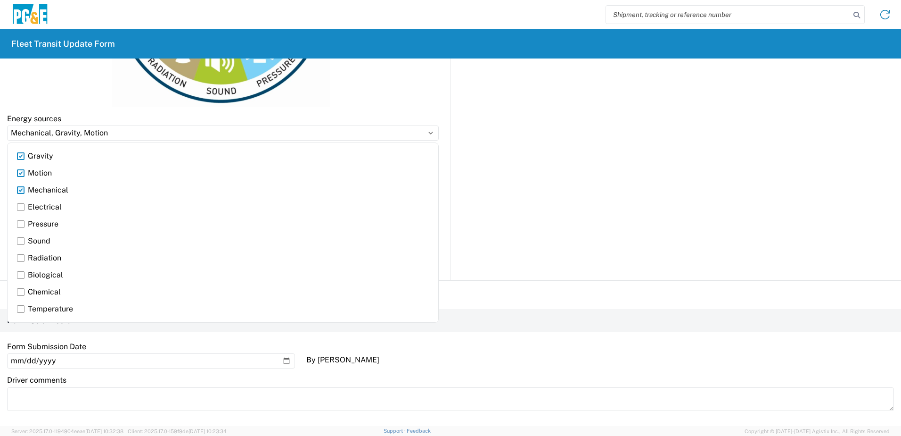
click at [0, 0] on input "Mechanical" at bounding box center [0, 0] width 0 height 0
type input "Gravity, Motion"
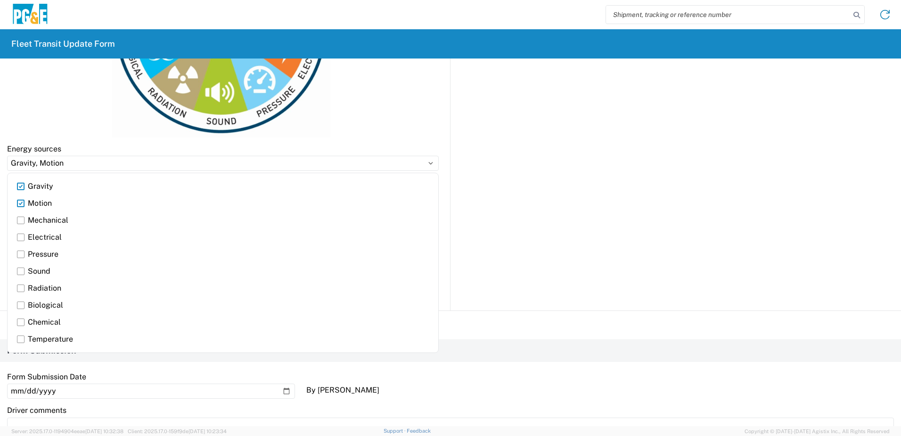
scroll to position [639, 0]
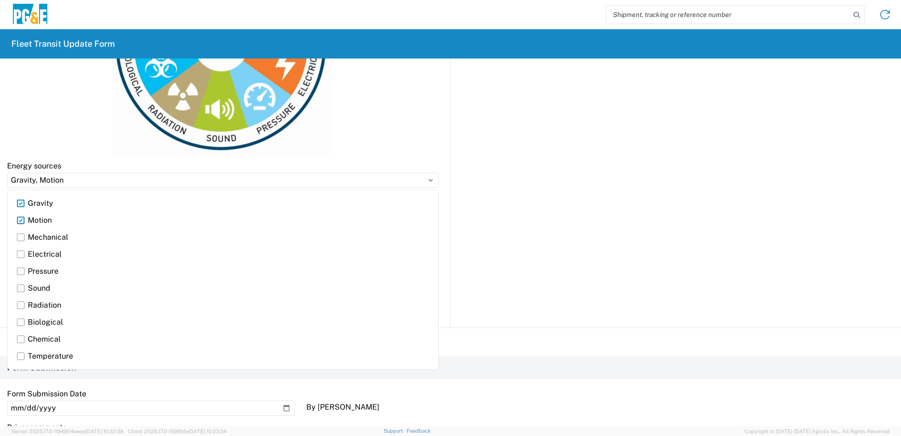
click at [462, 197] on div "Before entering the vehicle did you perform a full 360 walk around of the vehic…" at bounding box center [673, 104] width 444 height 445
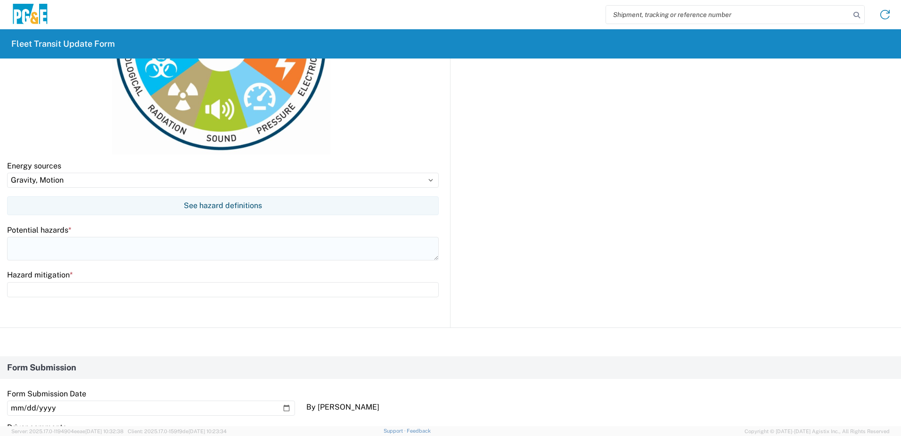
click at [66, 250] on textarea at bounding box center [223, 249] width 432 height 24
type textarea "Moving equipment and fallin"
click at [87, 186] on input "Gravity, Motion" at bounding box center [223, 180] width 432 height 15
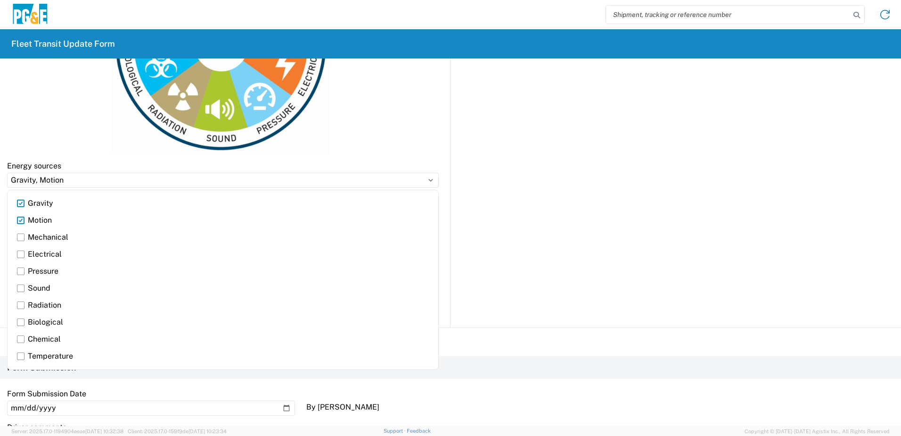
click at [19, 221] on label "Motion" at bounding box center [223, 220] width 412 height 17
click at [0, 0] on input "Motion" at bounding box center [0, 0] width 0 height 0
click at [20, 220] on label "Motion" at bounding box center [223, 220] width 412 height 17
click at [0, 0] on input "Motion" at bounding box center [0, 0] width 0 height 0
click at [20, 202] on label "Gravity" at bounding box center [223, 203] width 412 height 17
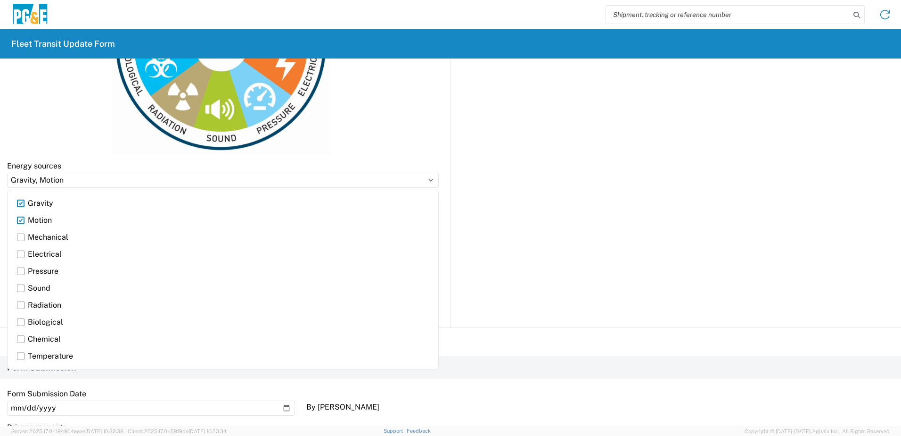
click at [0, 0] on input "Gravity" at bounding box center [0, 0] width 0 height 0
click at [20, 289] on label "Sound" at bounding box center [223, 288] width 412 height 17
click at [0, 0] on input "Sound" at bounding box center [0, 0] width 0 height 0
type input "Motion, Sound"
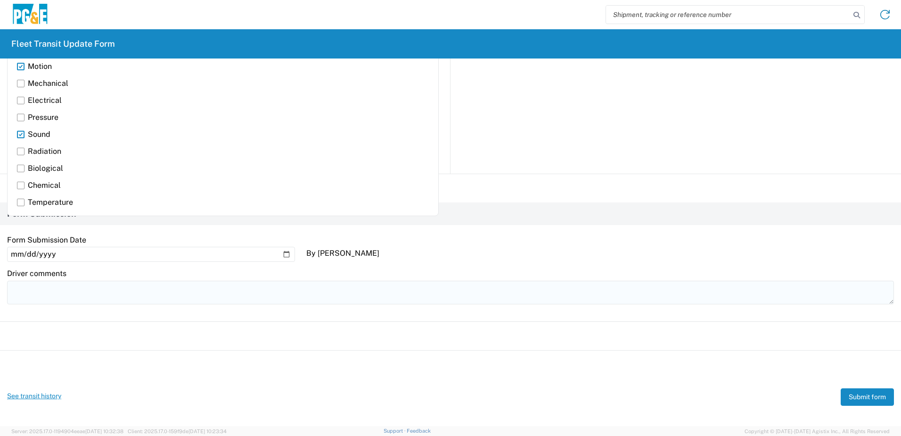
scroll to position [798, 0]
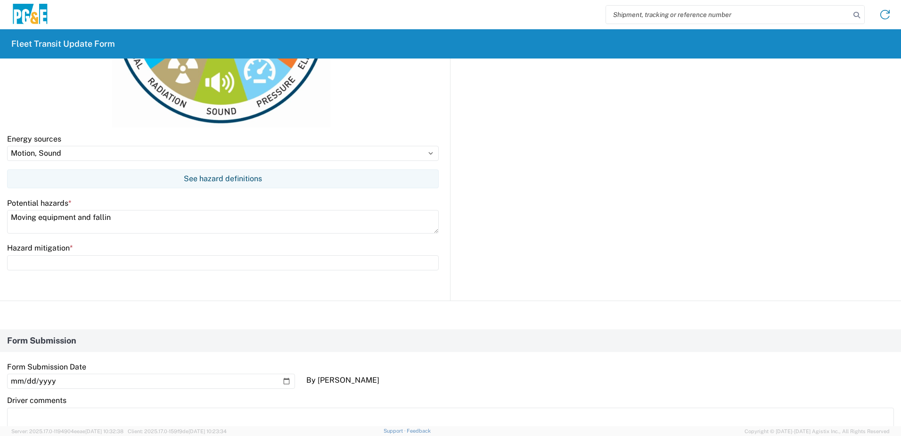
scroll to position [657, 0]
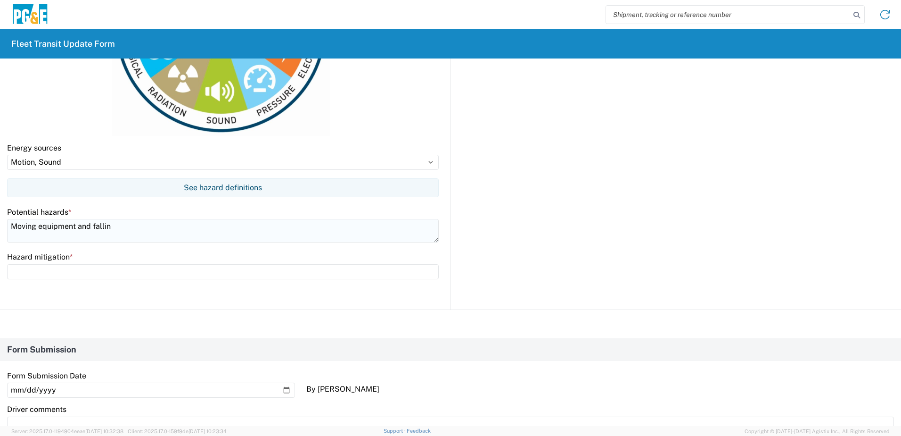
drag, startPoint x: 114, startPoint y: 227, endPoint x: 90, endPoint y: 229, distance: 24.1
click at [90, 229] on textarea "Moving equipment and fallin" at bounding box center [223, 231] width 432 height 24
type textarea "Moving equipment and noisy machinery"
type input "Wear PPE, use a spotter & stay out of the bite"
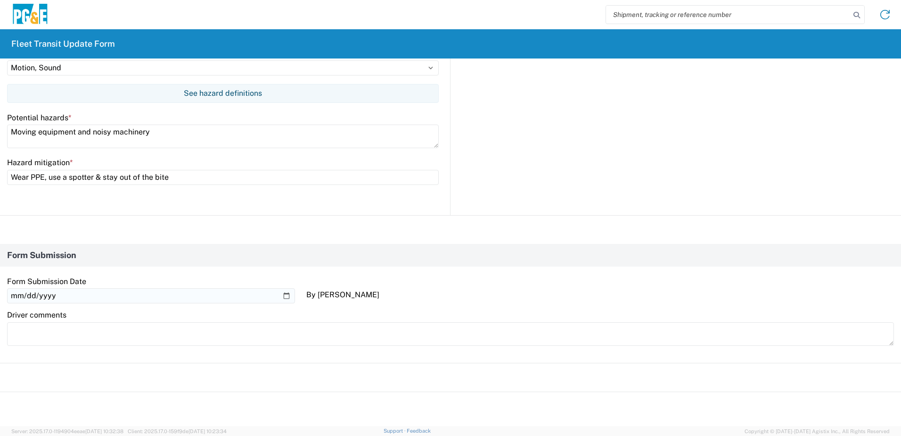
scroll to position [798, 0]
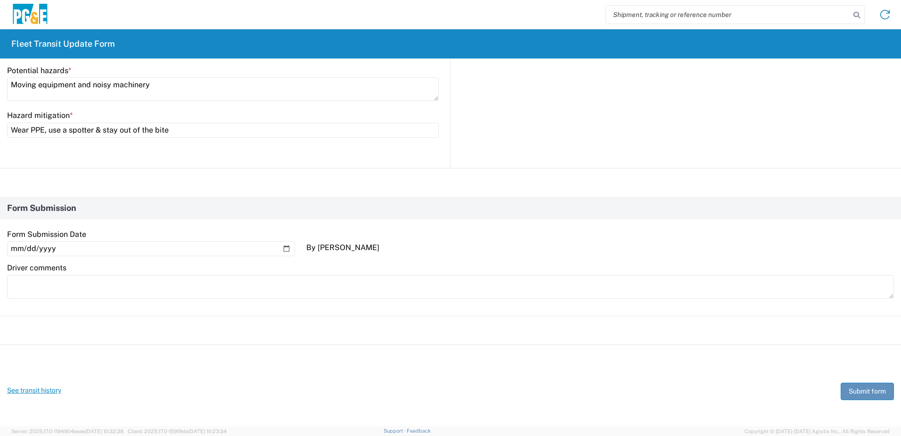
click at [854, 392] on button "Submit form" at bounding box center [867, 390] width 53 height 17
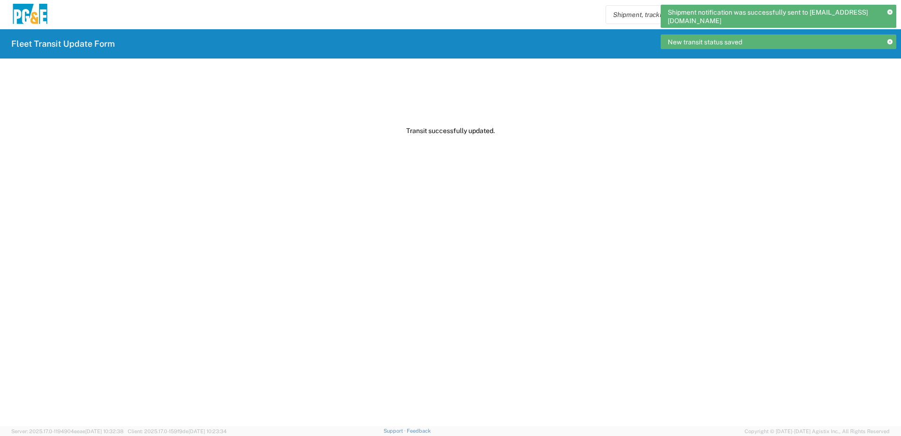
scroll to position [0, 0]
